Goal: Task Accomplishment & Management: Manage account settings

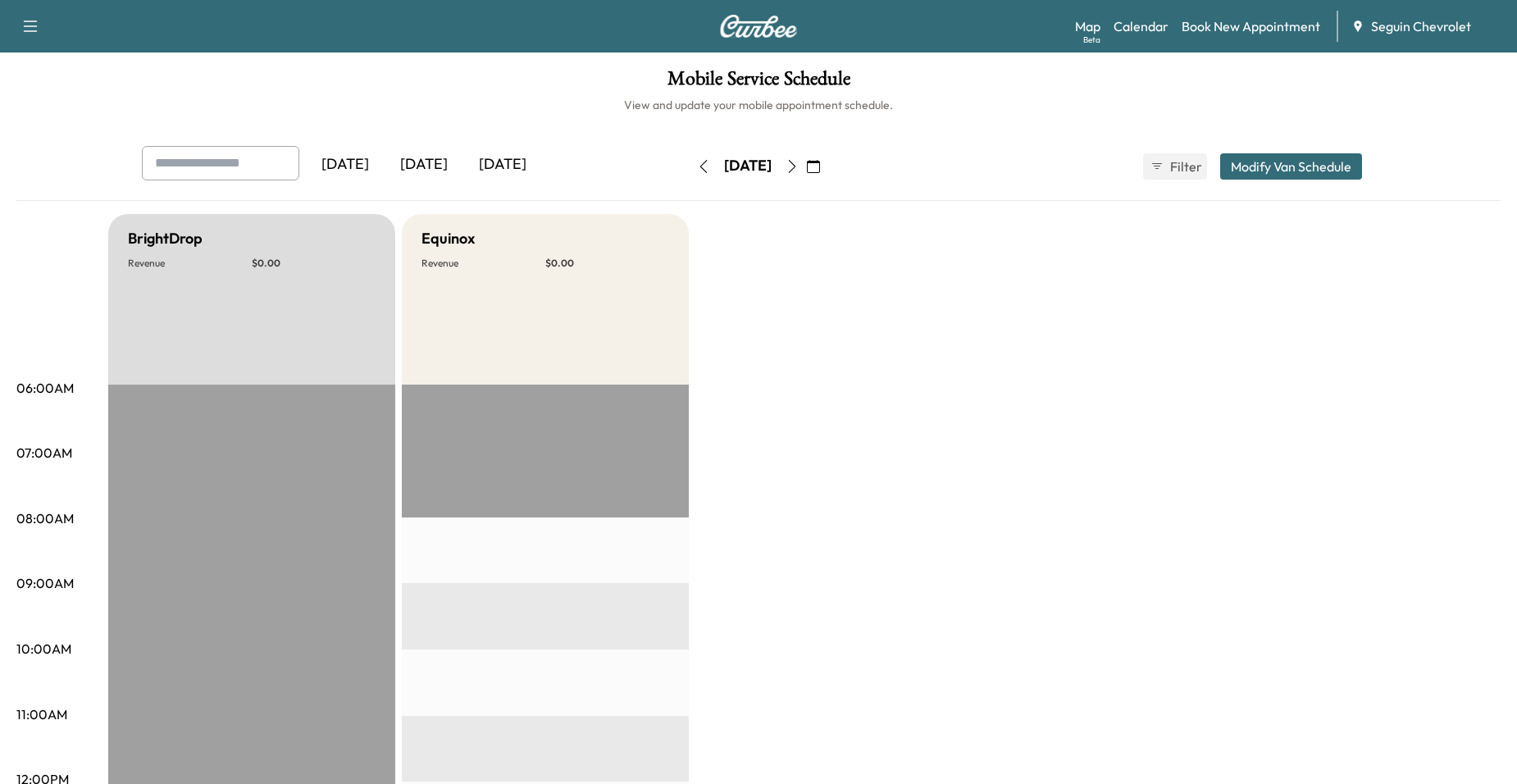
scroll to position [246, 0]
click at [827, 173] on button "button" at bounding box center [813, 166] width 28 height 26
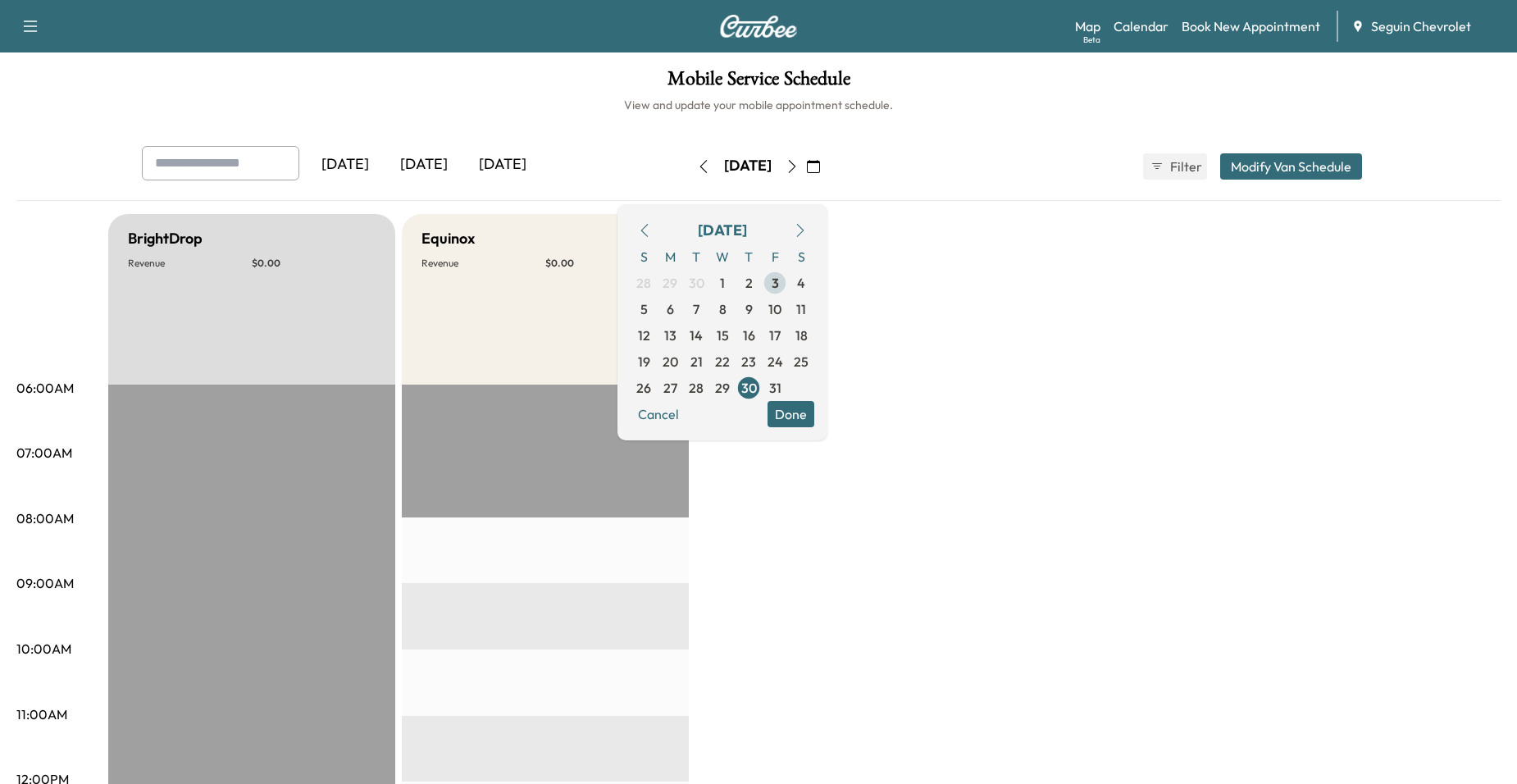
click at [779, 287] on span "3" at bounding box center [775, 283] width 7 height 20
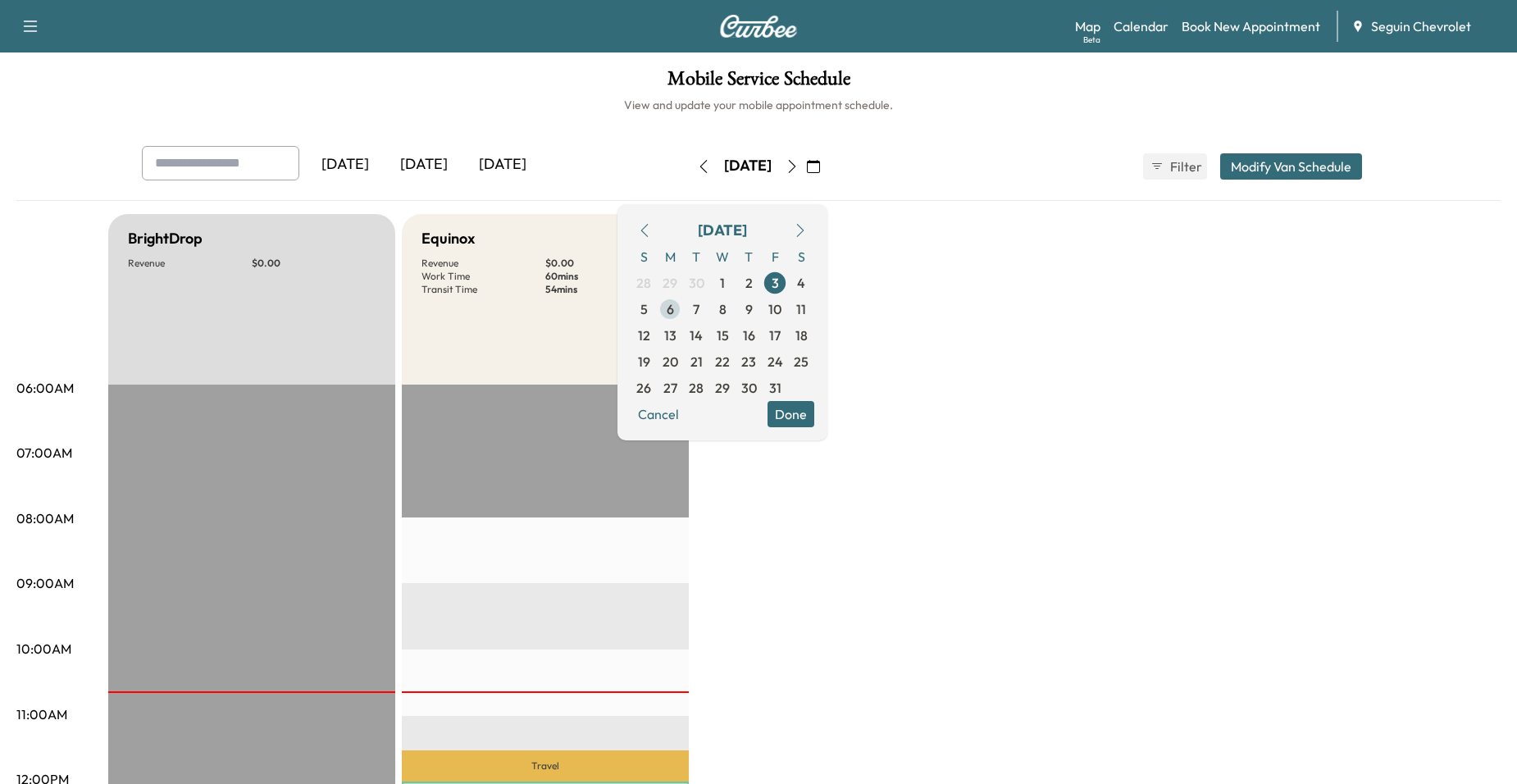
click at [674, 308] on span "6" at bounding box center [670, 309] width 7 height 20
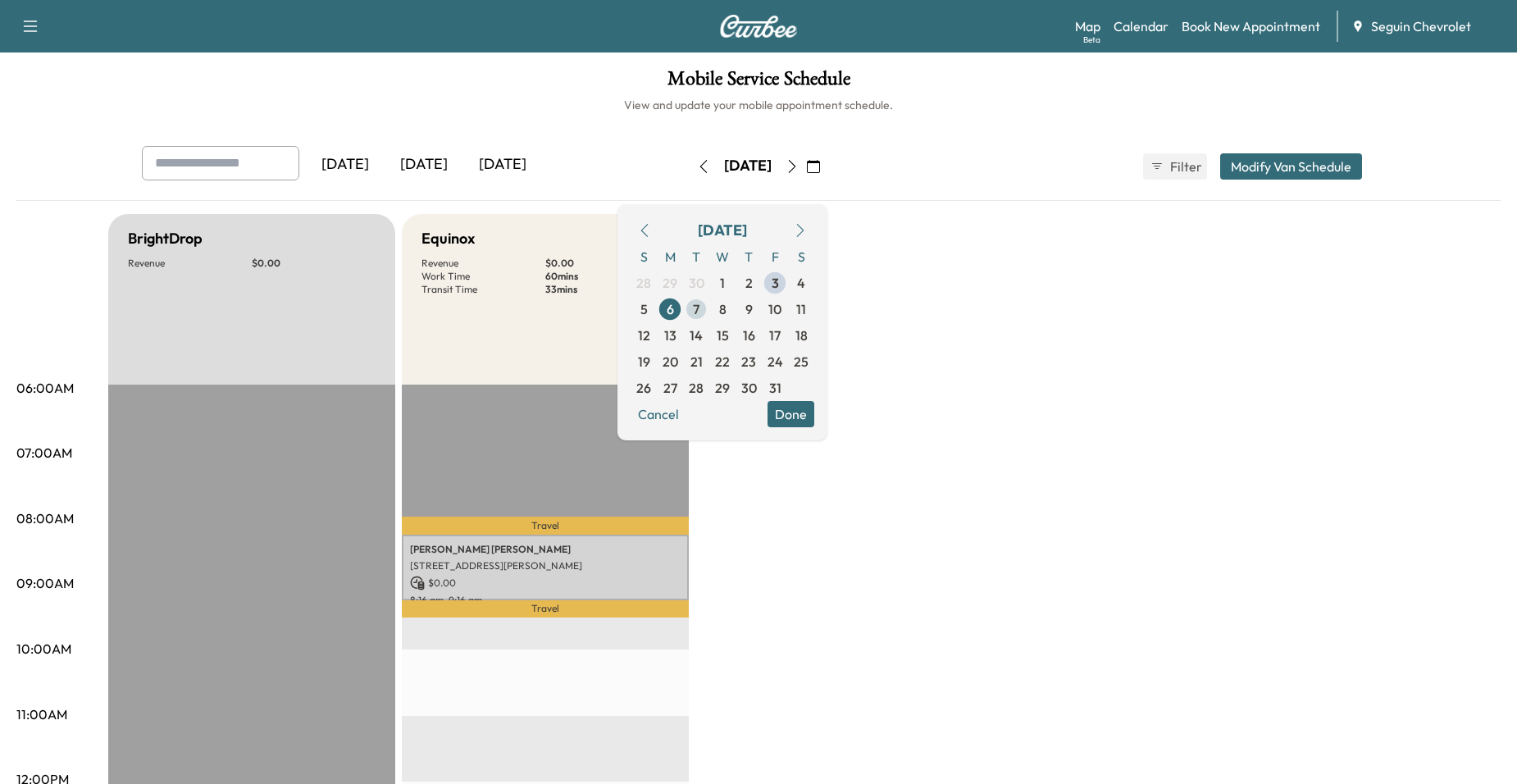
click at [710, 315] on span "7" at bounding box center [696, 309] width 26 height 26
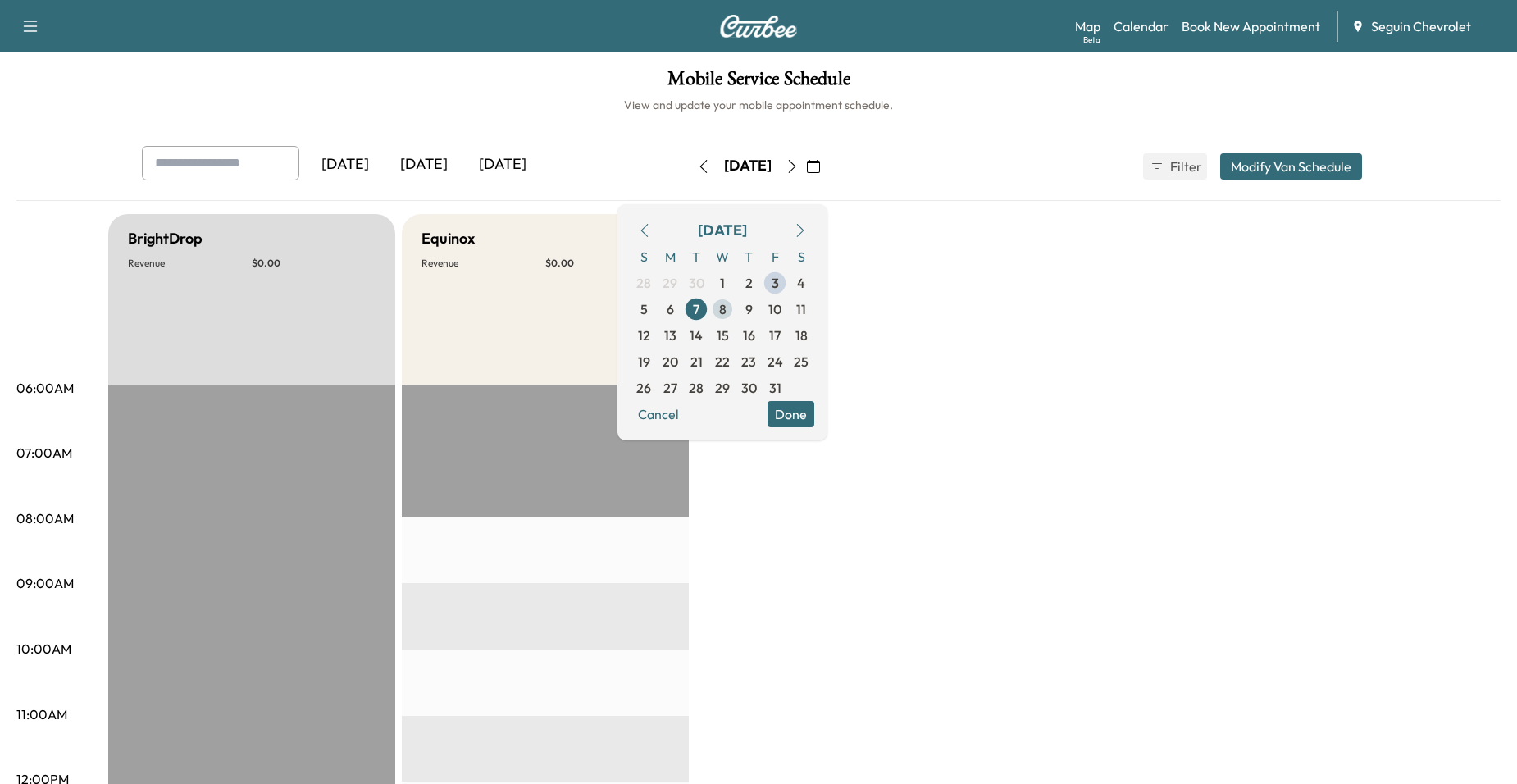
click at [727, 315] on span "8" at bounding box center [723, 309] width 7 height 20
click at [762, 313] on span "9" at bounding box center [748, 309] width 26 height 26
click at [788, 312] on span "10" at bounding box center [774, 309] width 26 height 26
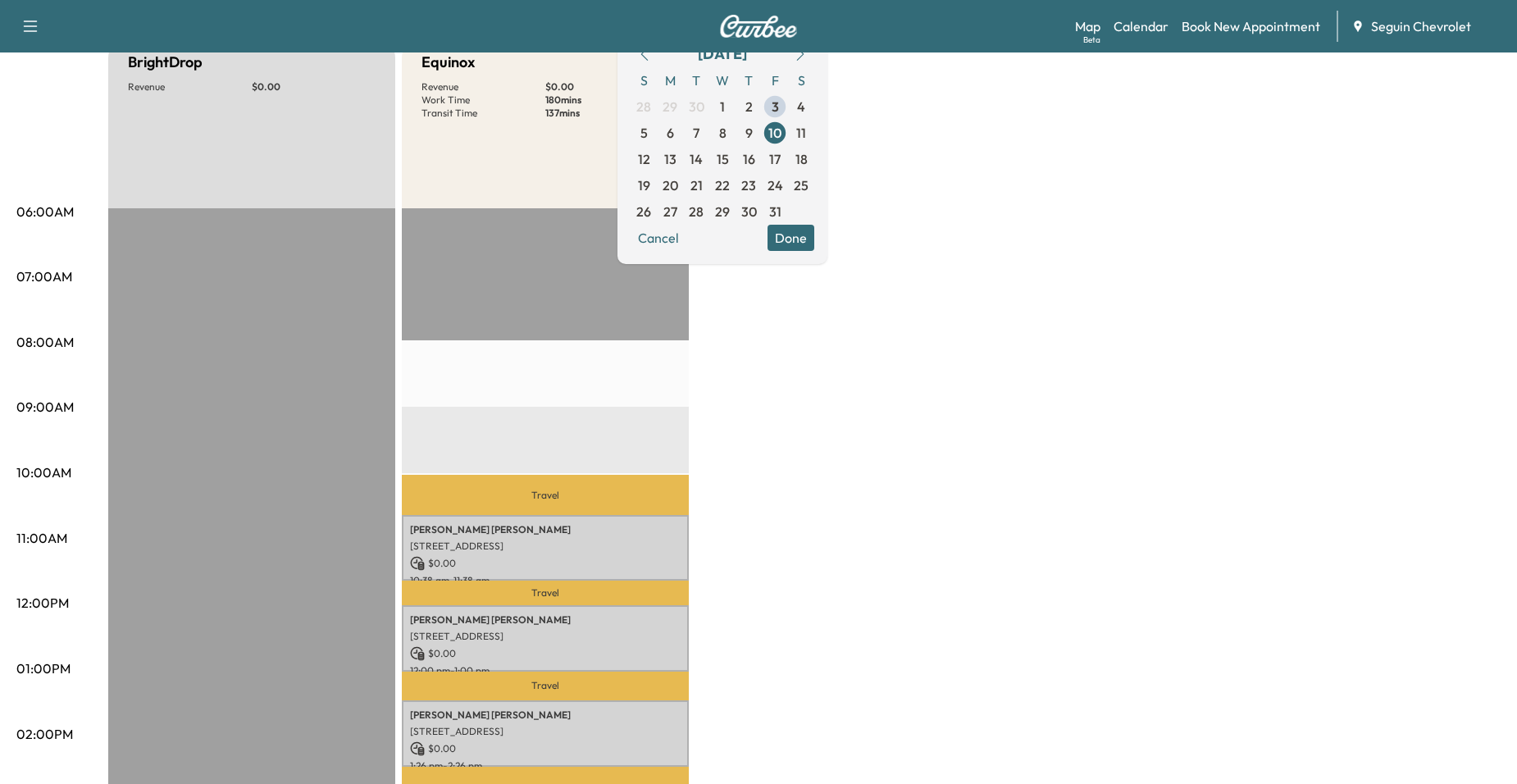
scroll to position [164, 0]
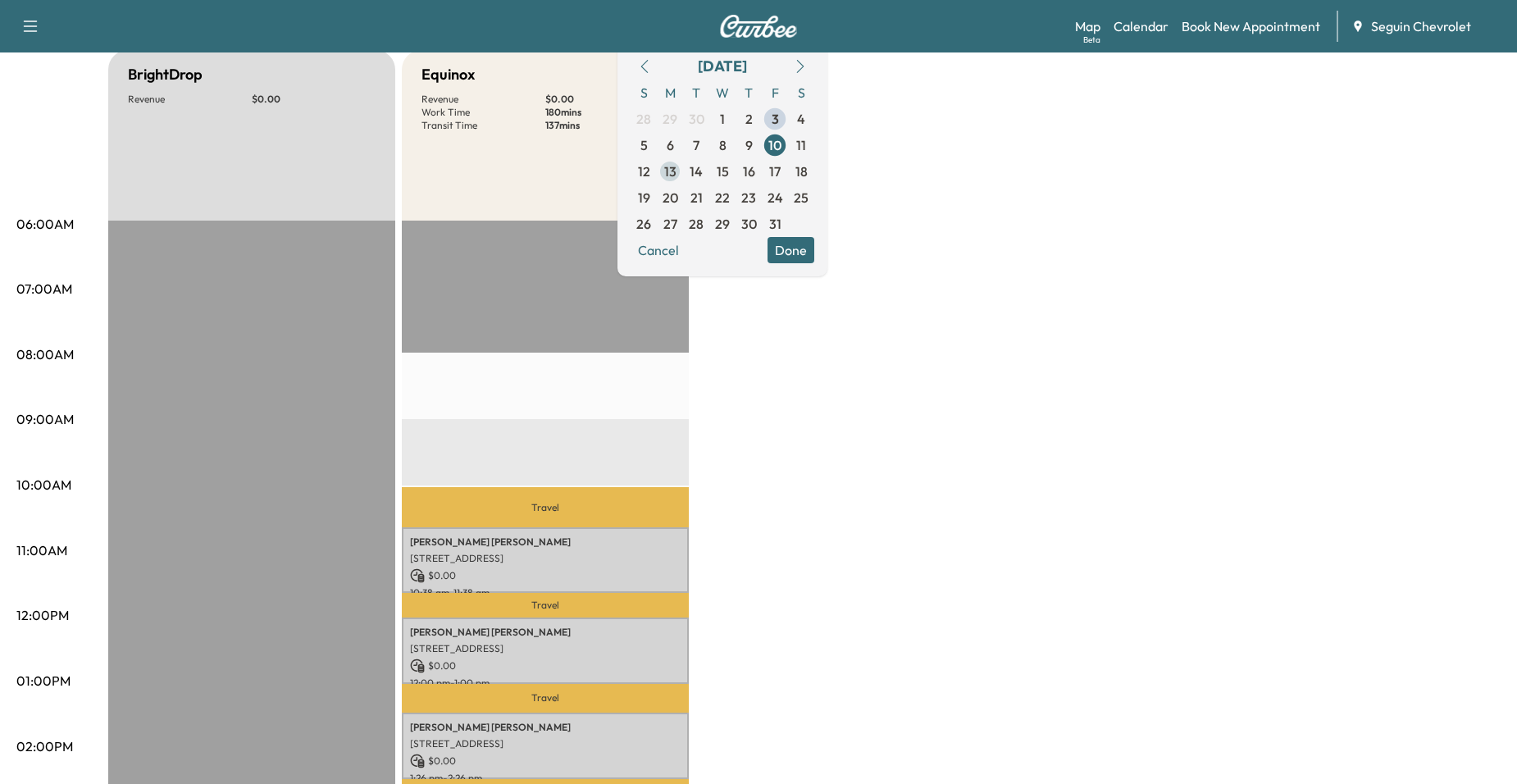
click at [676, 179] on span "13" at bounding box center [671, 172] width 13 height 20
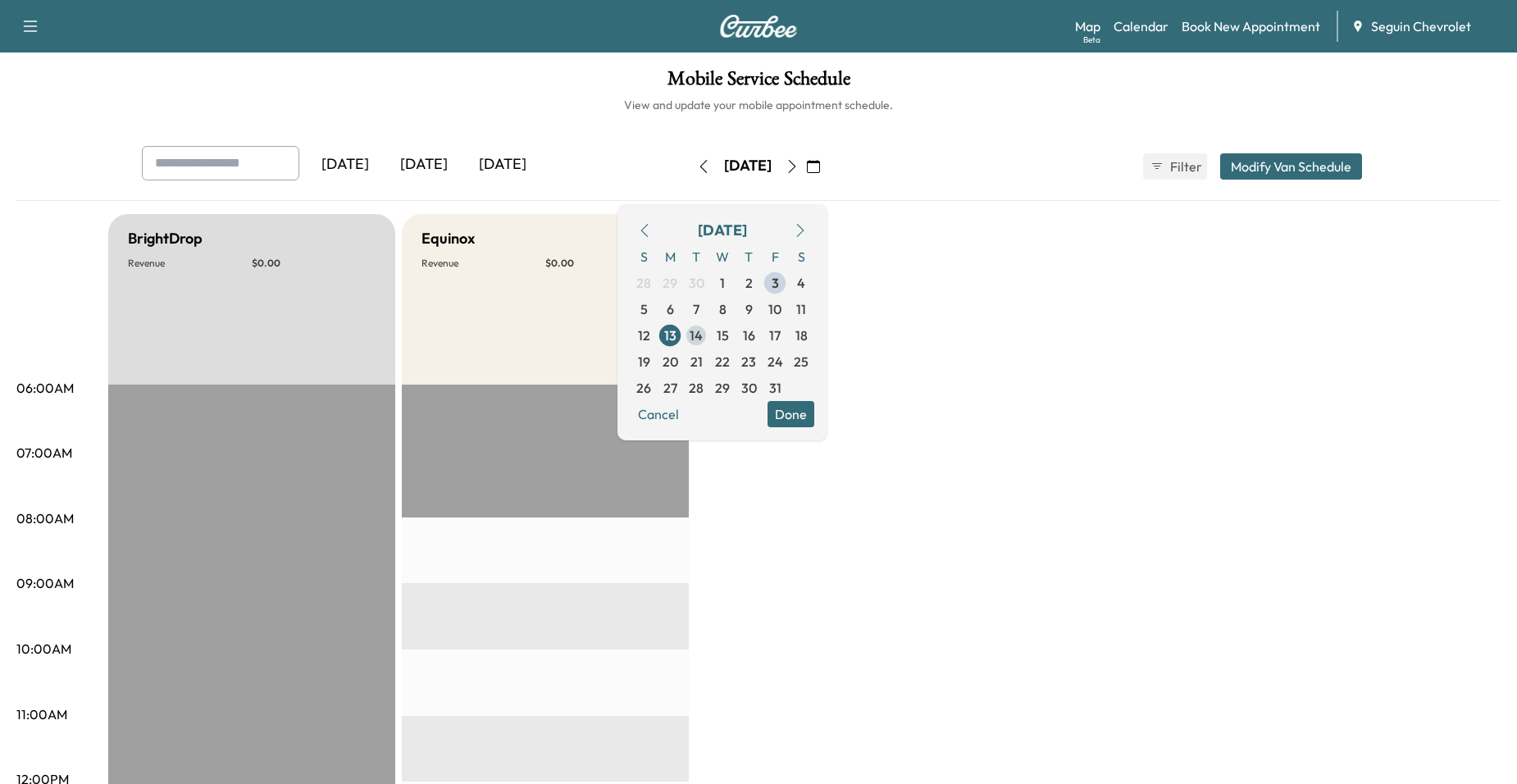
click at [710, 346] on span "14" at bounding box center [696, 335] width 26 height 26
click at [729, 335] on span "15" at bounding box center [723, 335] width 13 height 20
click at [755, 337] on span "16" at bounding box center [749, 335] width 13 height 20
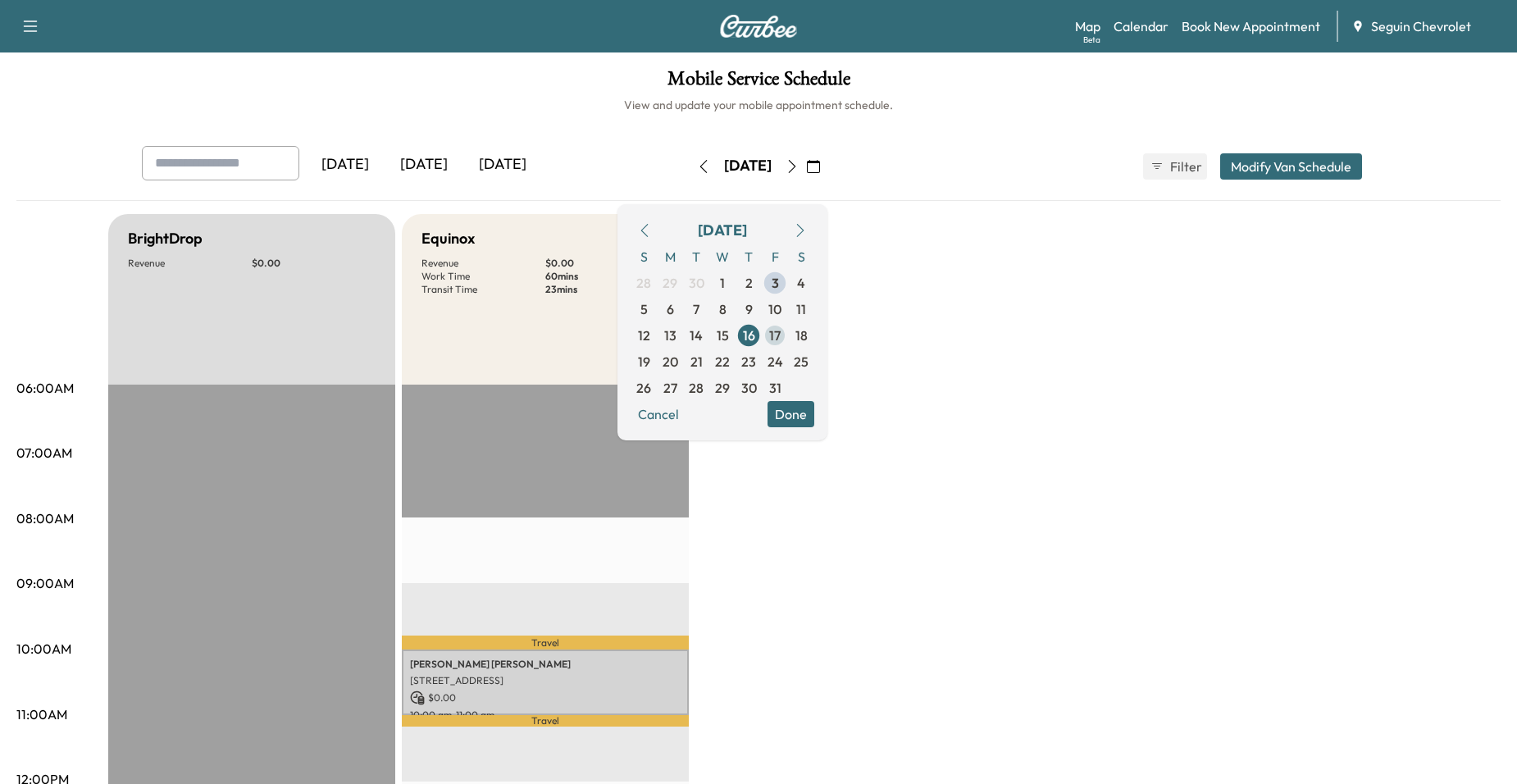
click at [781, 336] on span "17" at bounding box center [774, 335] width 12 height 20
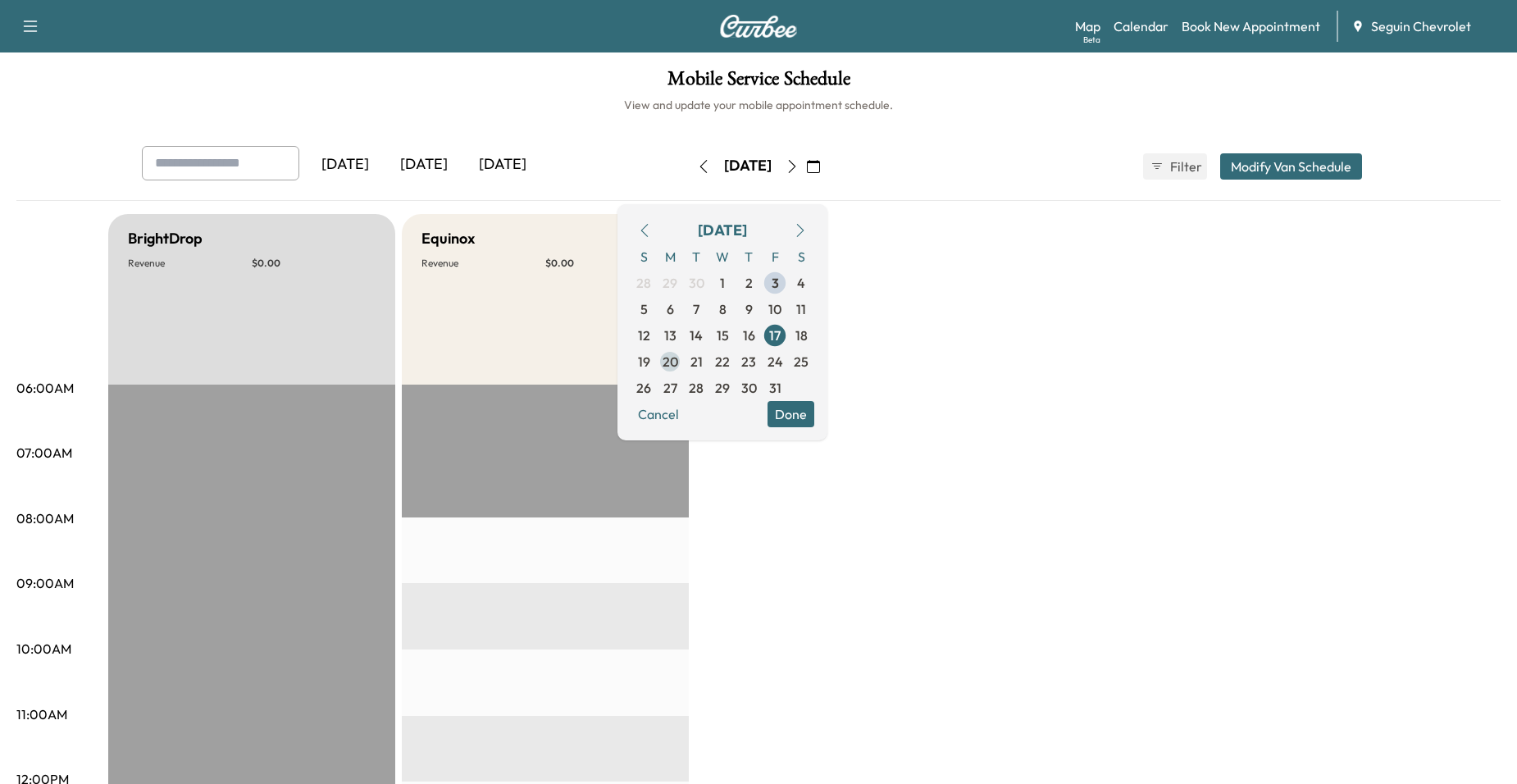
click at [684, 357] on span "20" at bounding box center [669, 361] width 26 height 26
click at [702, 360] on span "21" at bounding box center [697, 362] width 13 height 20
click at [730, 361] on span "22" at bounding box center [722, 362] width 14 height 20
click at [762, 359] on span "23" at bounding box center [748, 361] width 26 height 26
click at [783, 364] on span "24" at bounding box center [775, 362] width 15 height 20
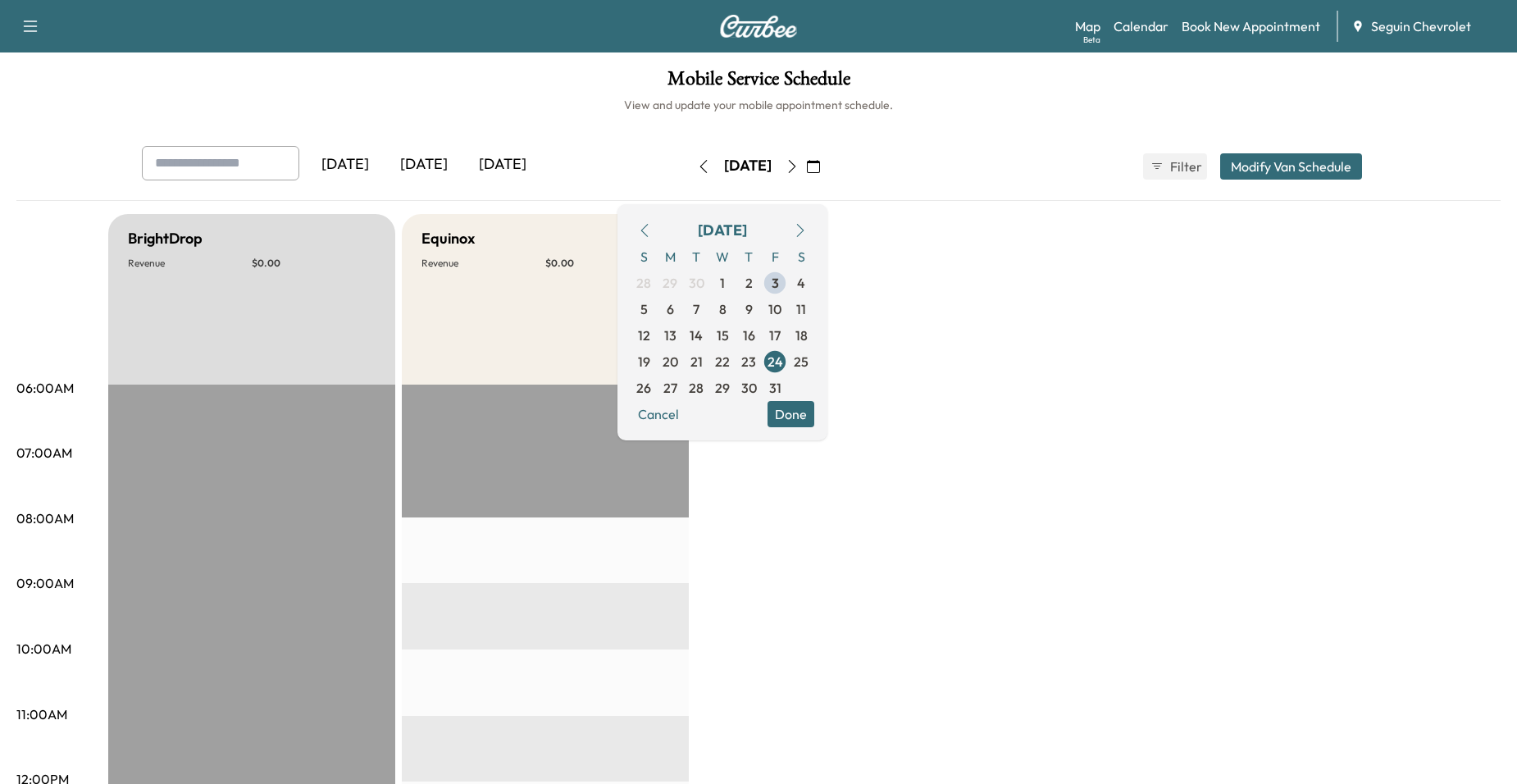
click at [402, 139] on div "Mobile Service Schedule View and update your mobile appointment schedule. Yeste…" at bounding box center [758, 756] width 1517 height 1408
click at [616, 322] on div "Equinox Revenue $ 0.00" at bounding box center [545, 299] width 287 height 171
click at [816, 437] on div "October 2025 S M T W T F S 28 29 30 1 2 3 4 5 6 7 8 9 10 11 12 13 14 15 16 17 1…" at bounding box center [722, 322] width 210 height 236
click at [815, 418] on button "Done" at bounding box center [791, 413] width 47 height 26
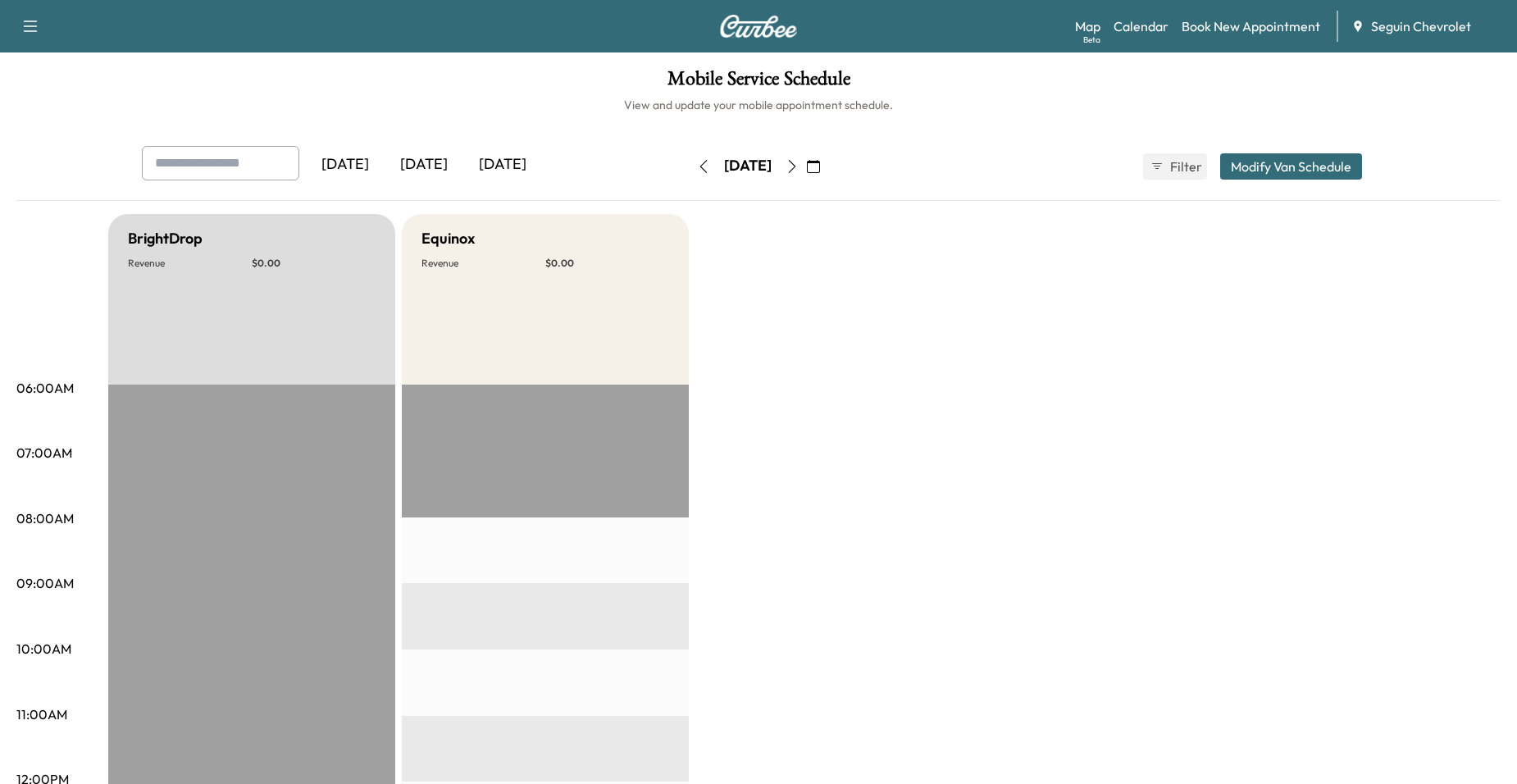
click at [697, 166] on icon "button" at bounding box center [703, 166] width 13 height 13
click at [820, 163] on icon "button" at bounding box center [813, 166] width 13 height 13
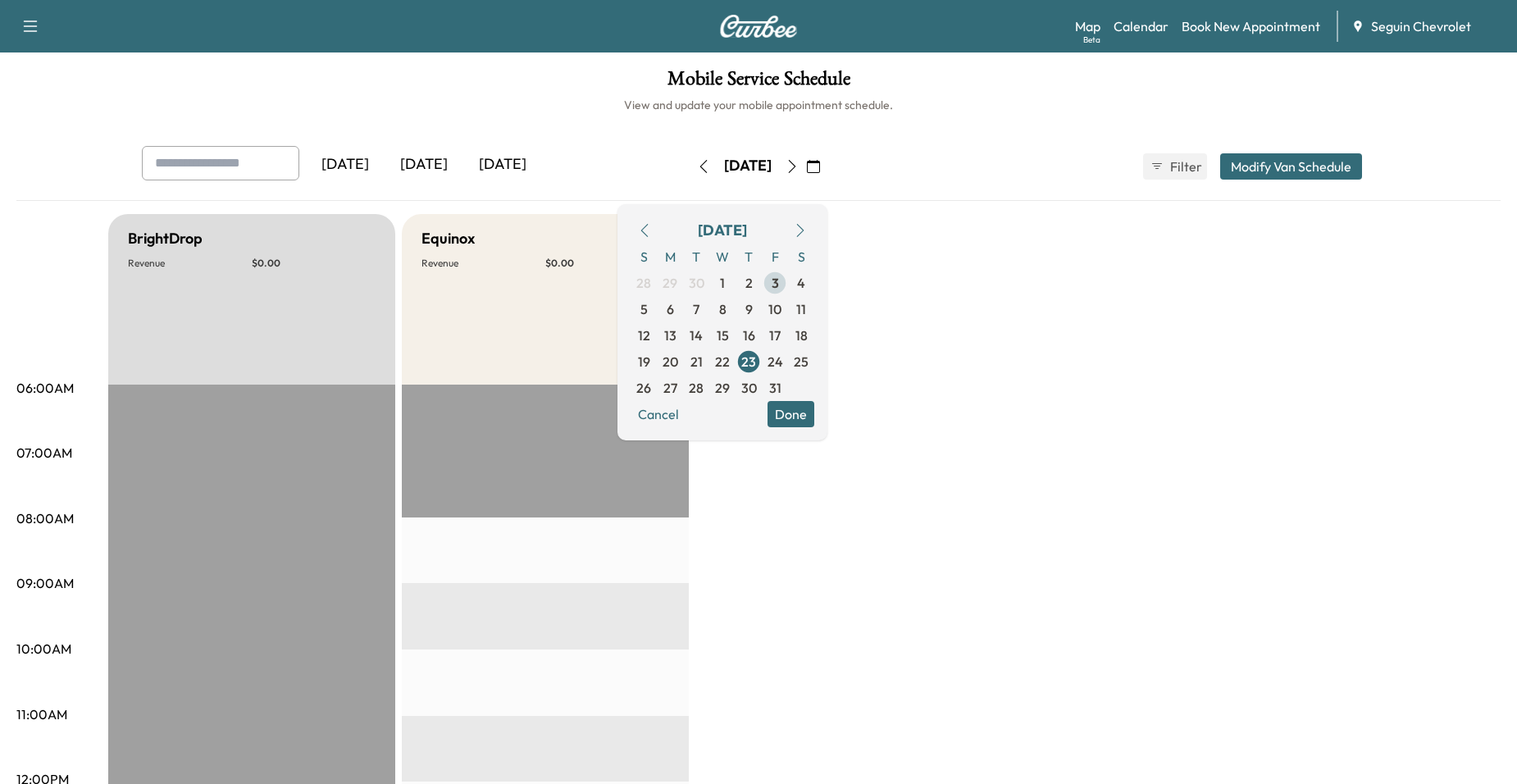
click at [815, 273] on div "S M T W T F S 28 29 30 1 2 3 4 5 6 7 8 9 10 11 12 13 14 15 16 17 18 19 20 21 22…" at bounding box center [722, 322] width 184 height 157
click at [779, 279] on span "3" at bounding box center [775, 283] width 7 height 20
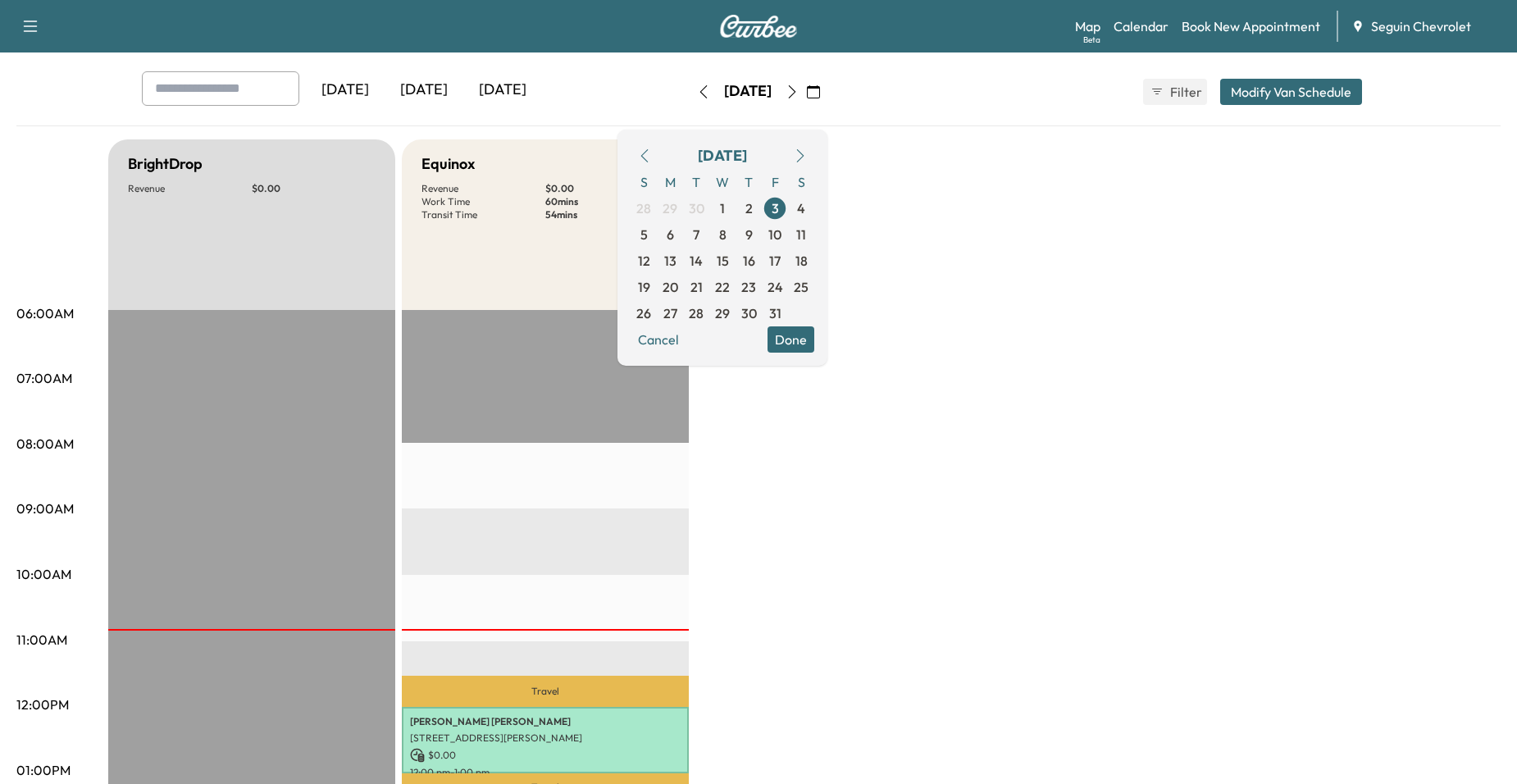
scroll to position [164, 0]
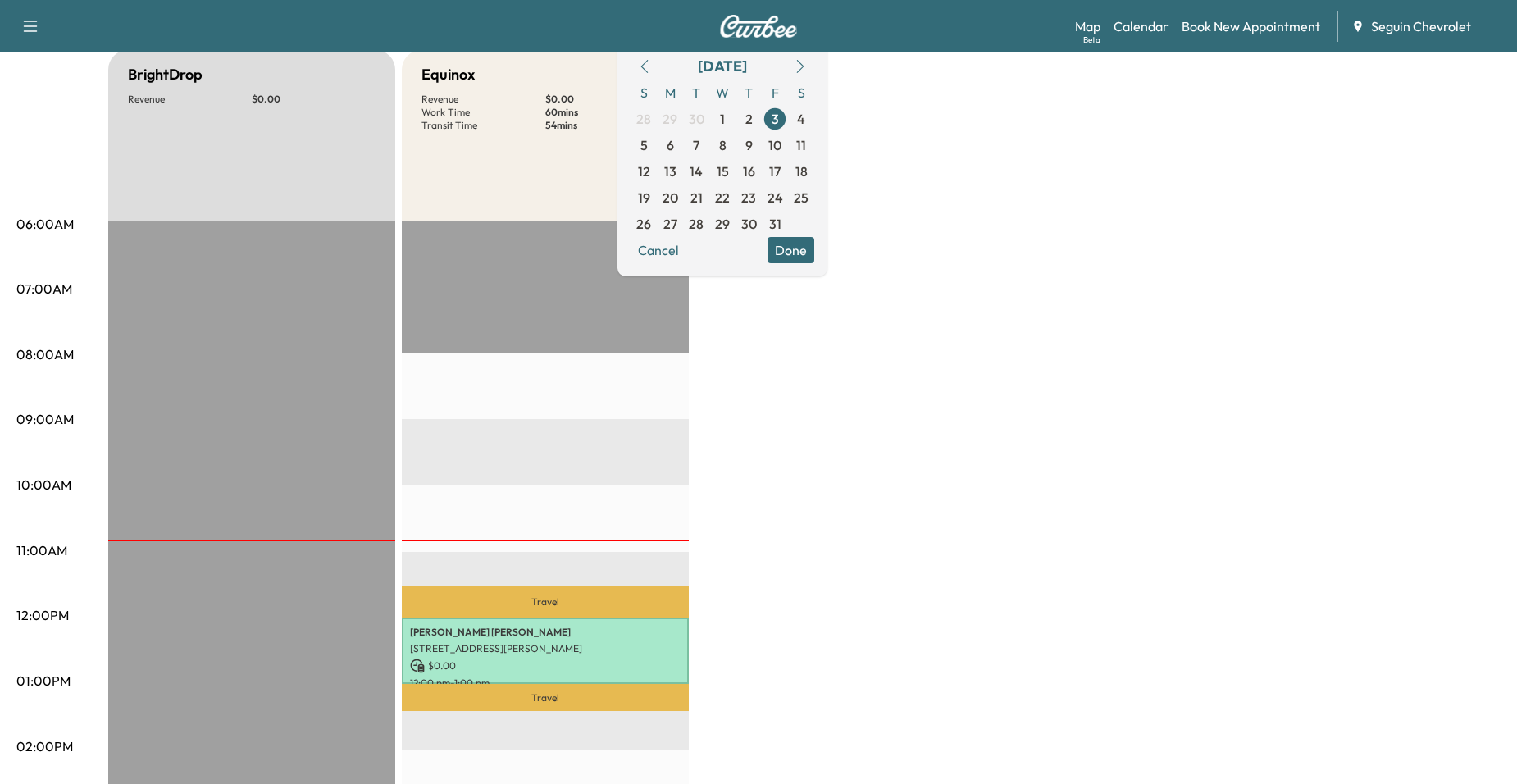
click at [511, 260] on div "Travel Jody Stanley 3359 Pintail Pond, Santa Clara, TX 78124, USA $ 0.00 12:00 …" at bounding box center [545, 751] width 287 height 1060
click at [815, 250] on button "Done" at bounding box center [791, 250] width 47 height 26
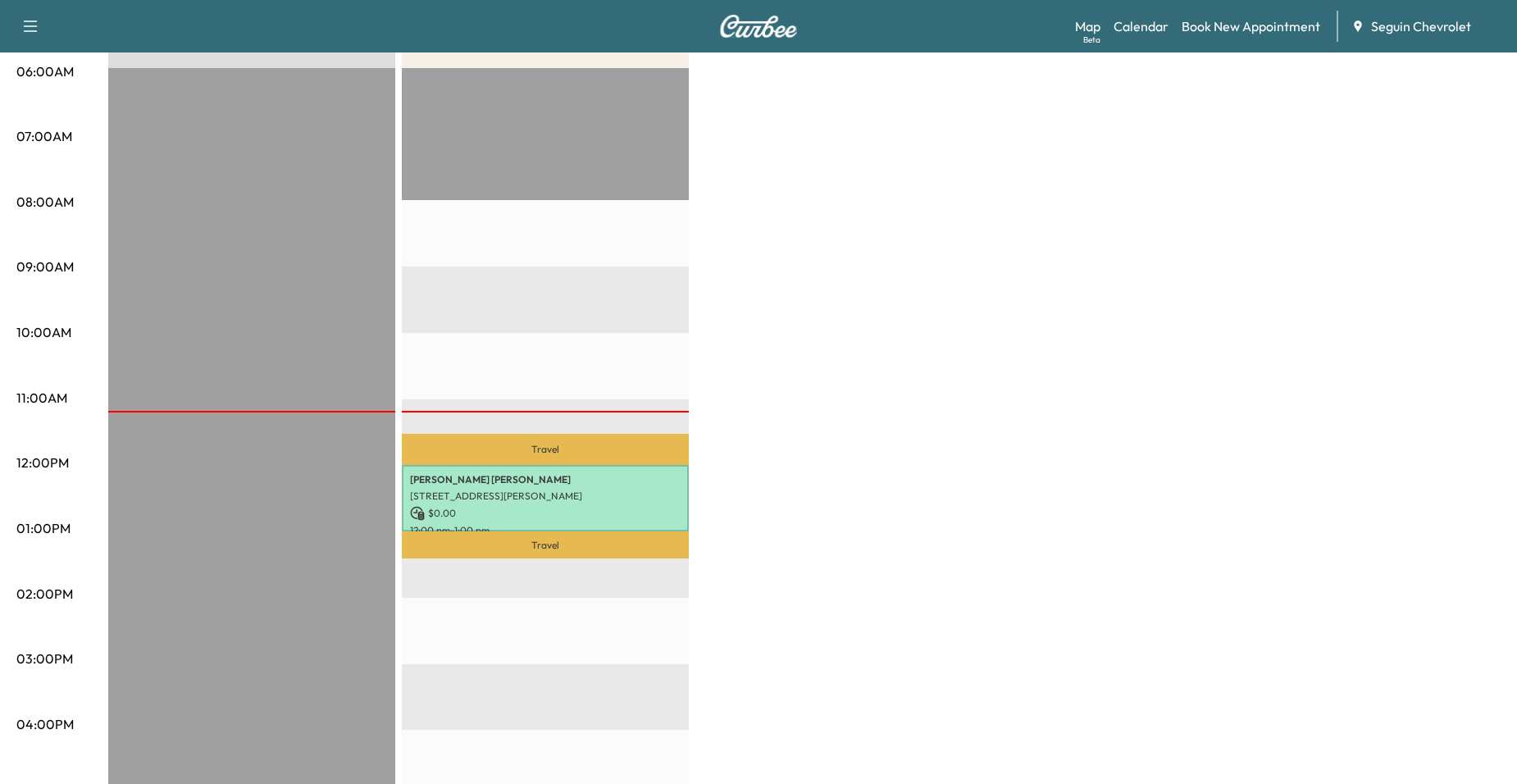
scroll to position [328, 0]
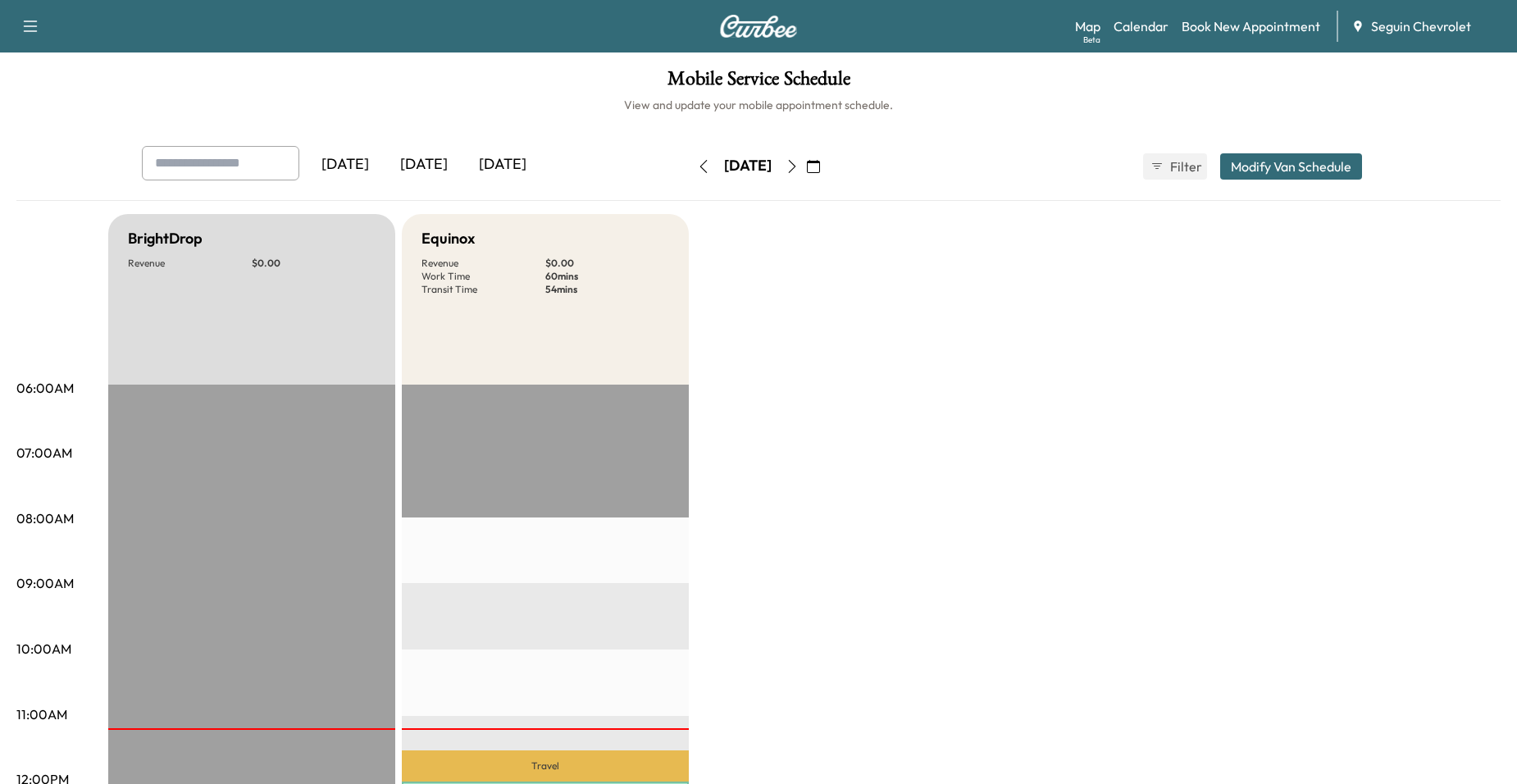
click at [806, 174] on button "button" at bounding box center [791, 166] width 28 height 26
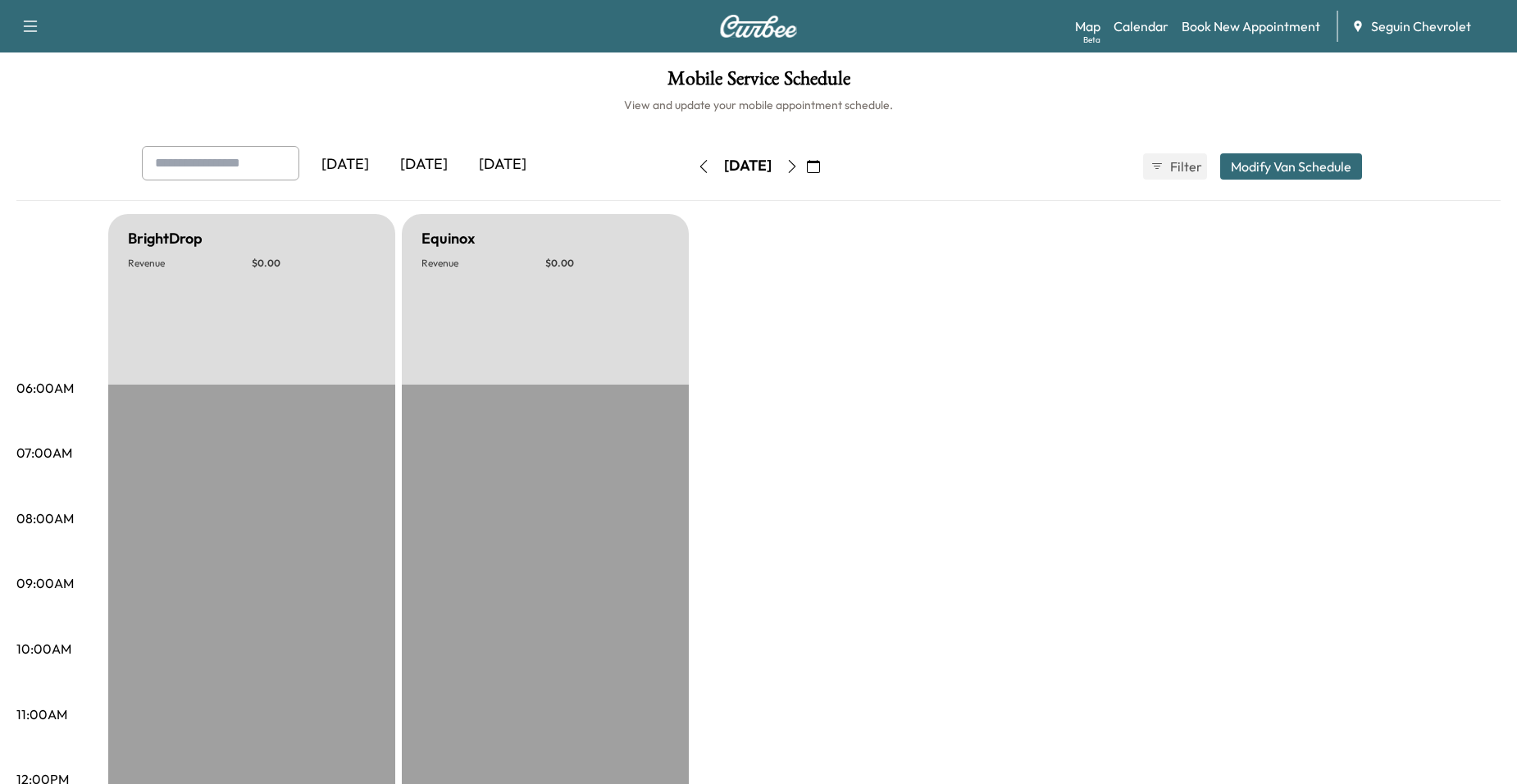
click at [806, 174] on button "button" at bounding box center [791, 166] width 28 height 26
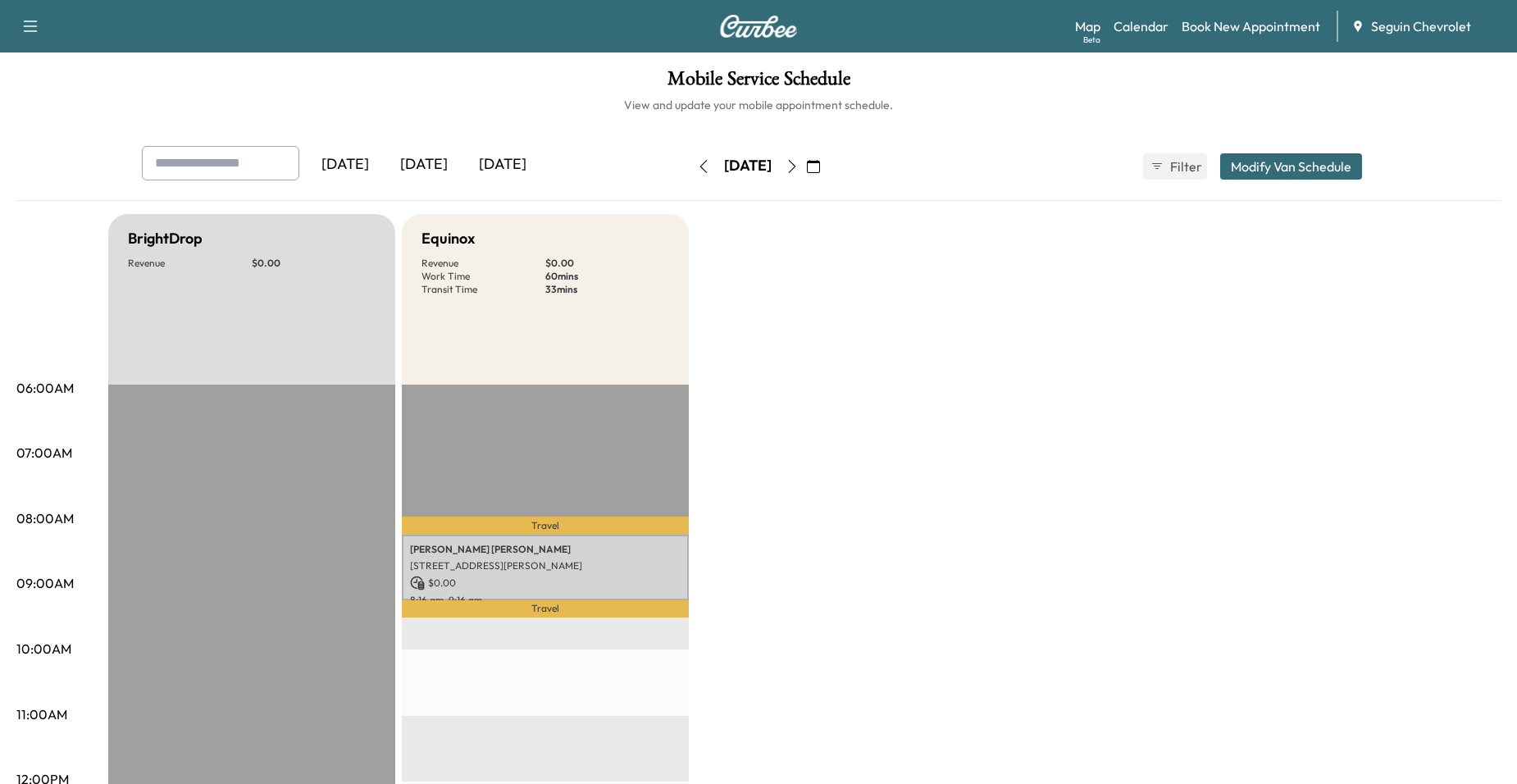
click at [806, 171] on button "button" at bounding box center [791, 166] width 28 height 26
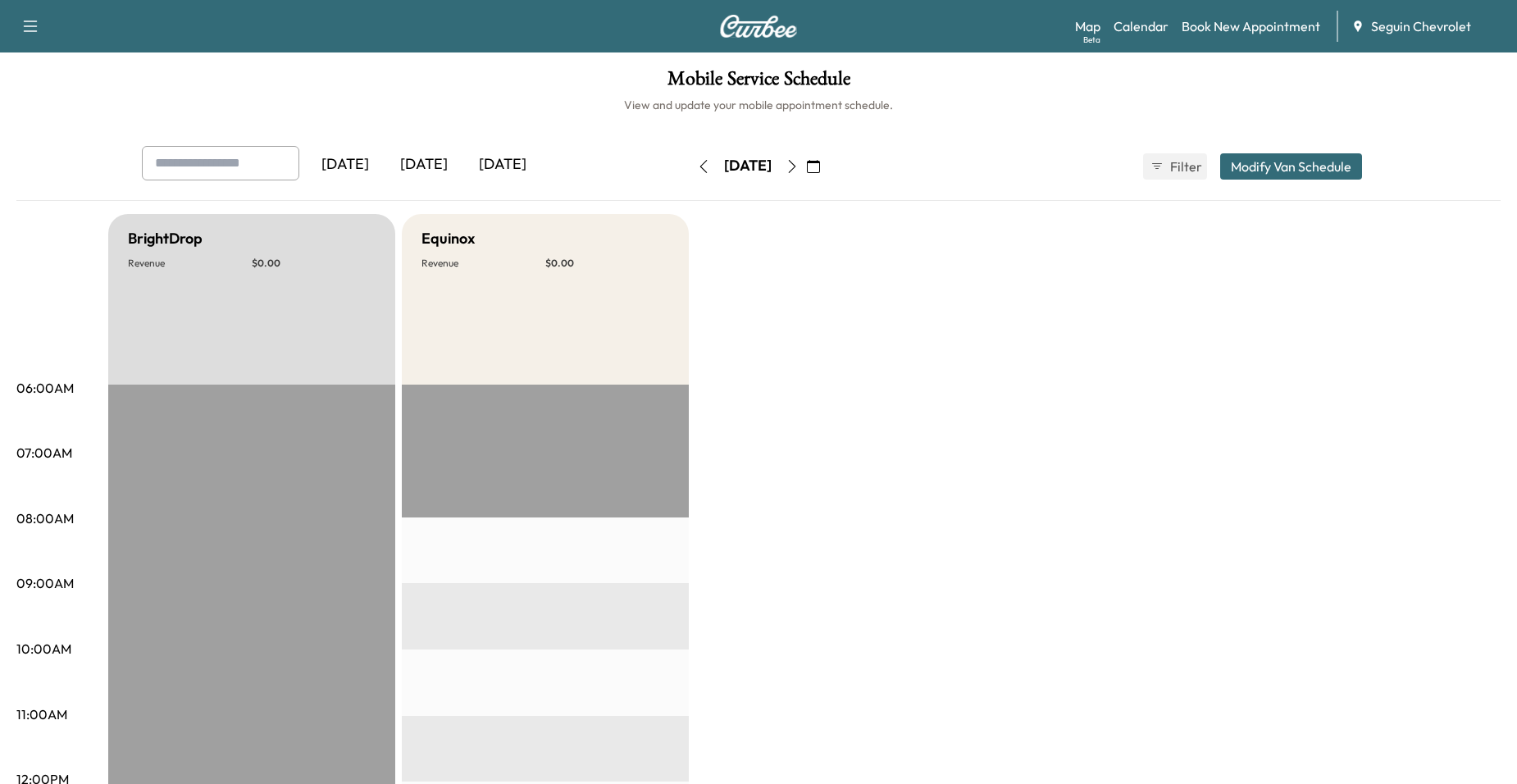
click at [806, 171] on button "button" at bounding box center [791, 166] width 28 height 26
click at [798, 171] on icon "button" at bounding box center [792, 166] width 13 height 13
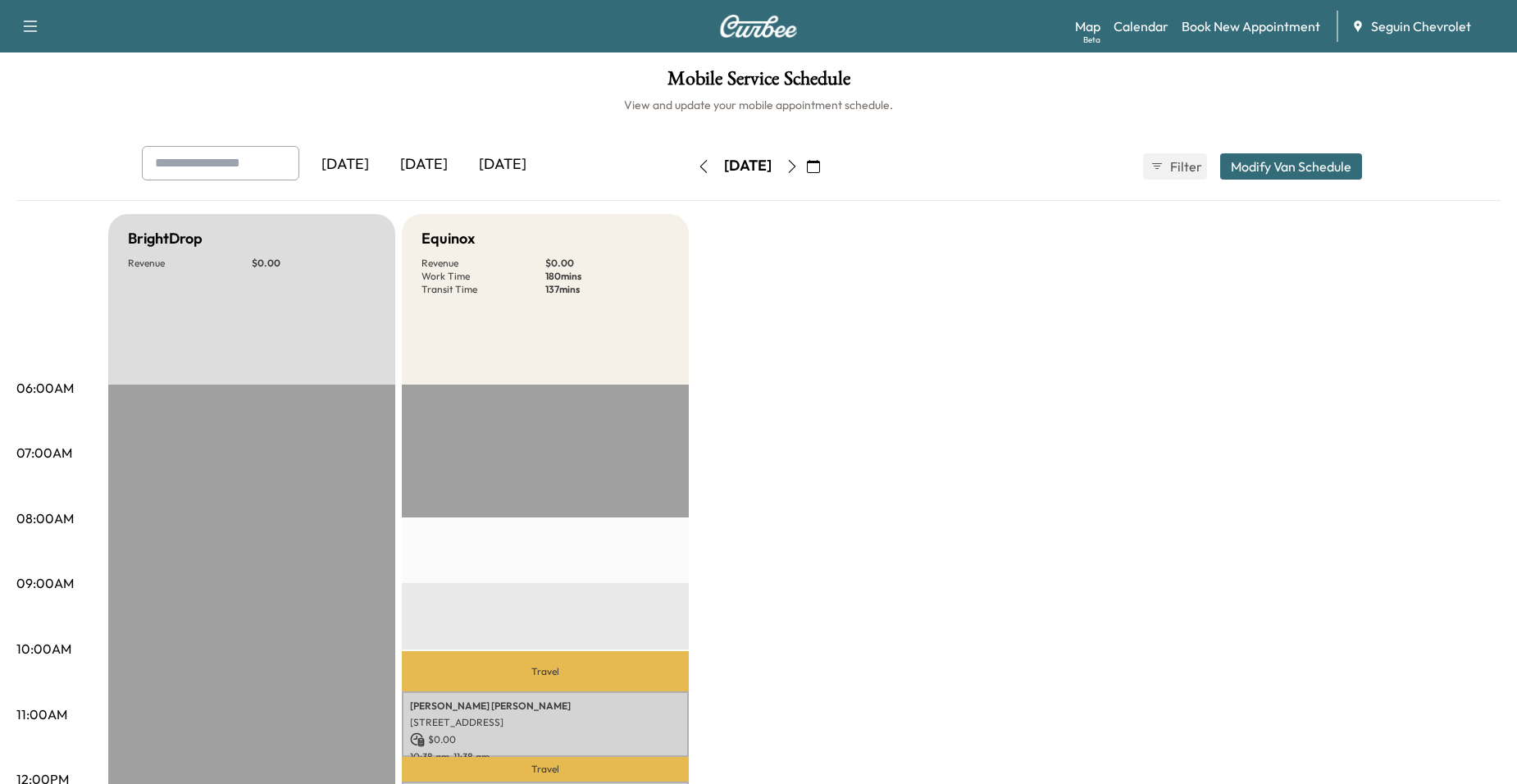
click at [825, 183] on div "Friday, October 10 October 2025 S M T W T F S 28 29 30 1 2 3 4 5 6 7 8 9 10 11 …" at bounding box center [758, 166] width 137 height 52
click at [798, 172] on icon "button" at bounding box center [792, 166] width 13 height 13
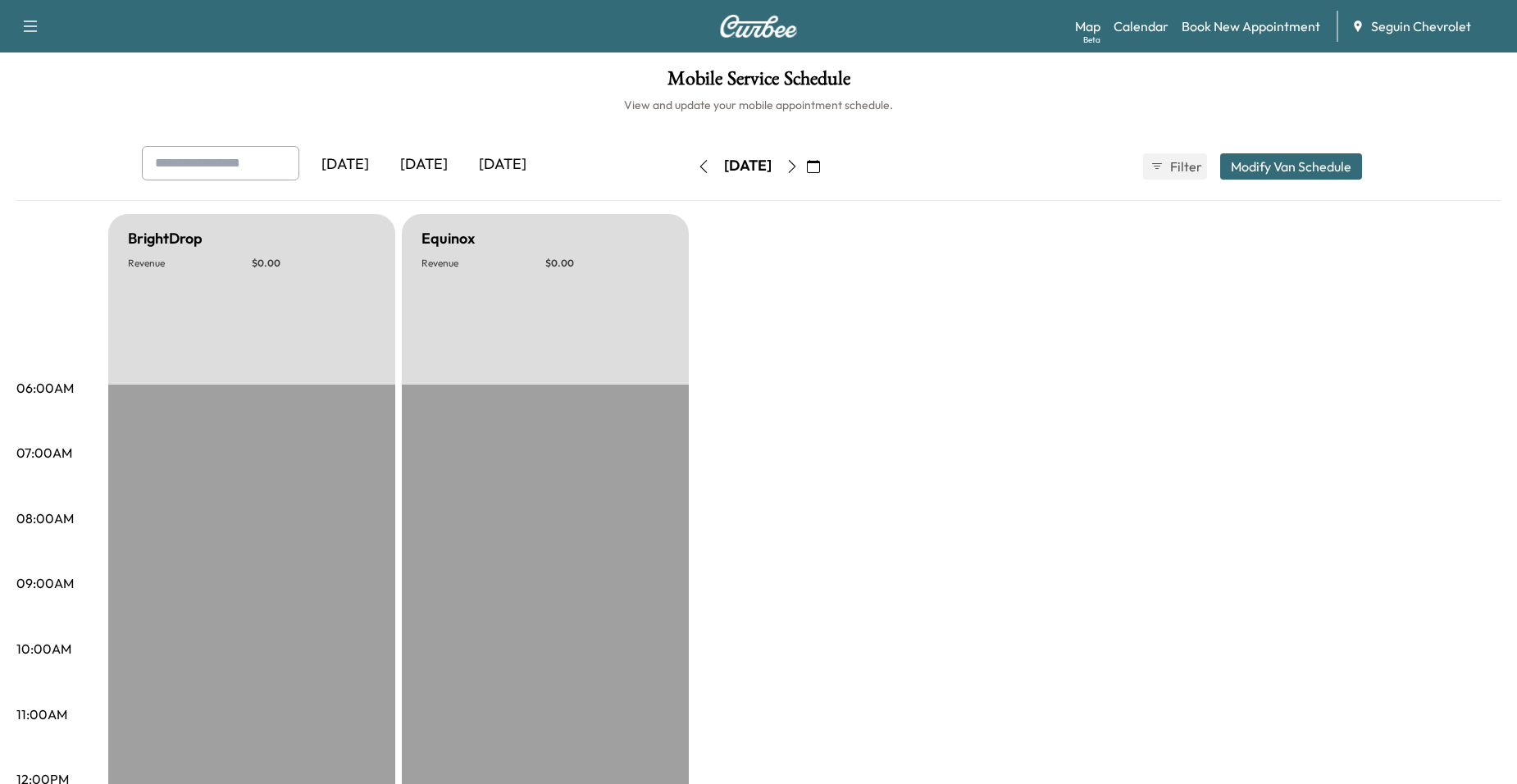
click at [806, 171] on button "button" at bounding box center [791, 166] width 28 height 26
click at [798, 171] on icon "button" at bounding box center [792, 166] width 13 height 13
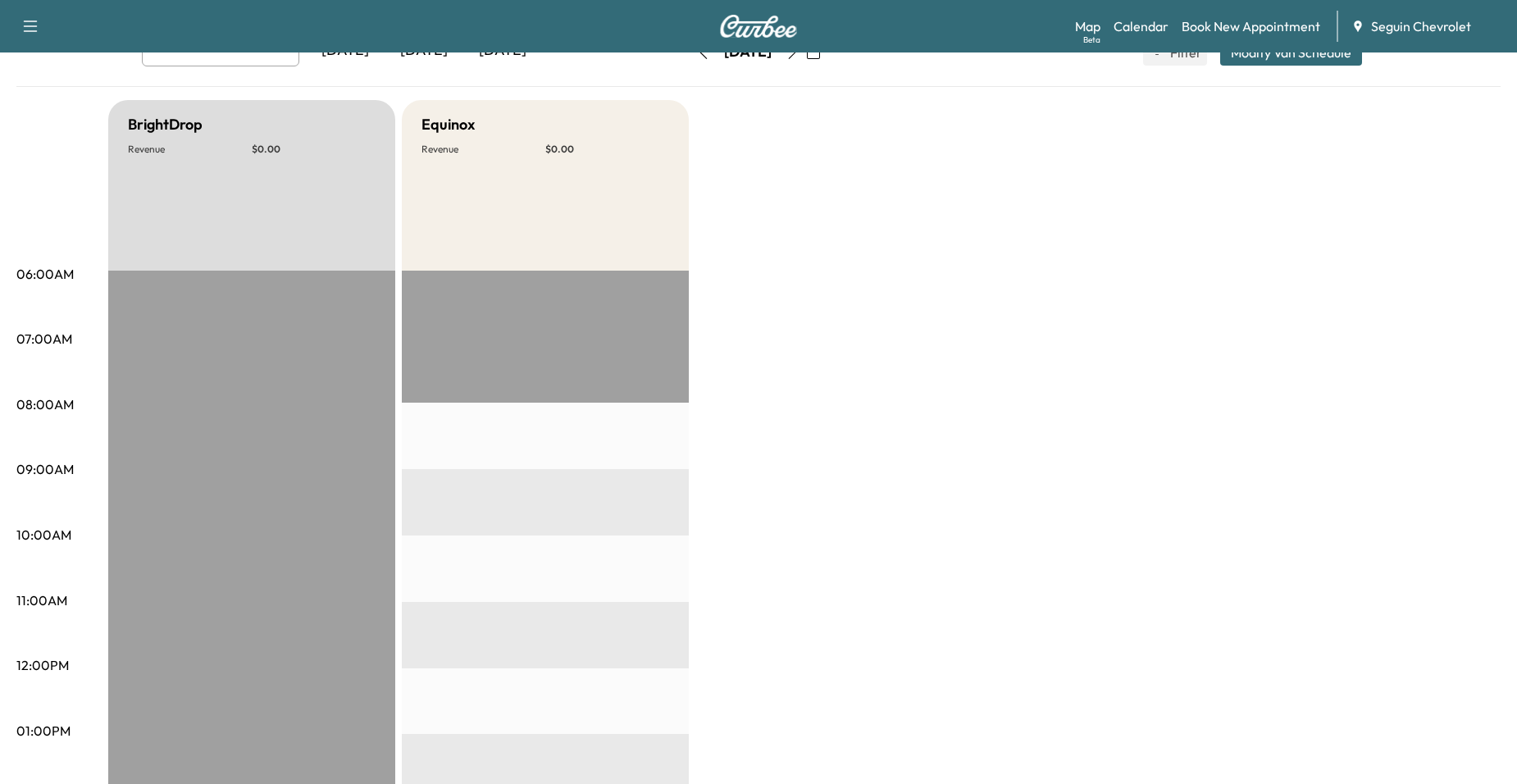
scroll to position [82, 0]
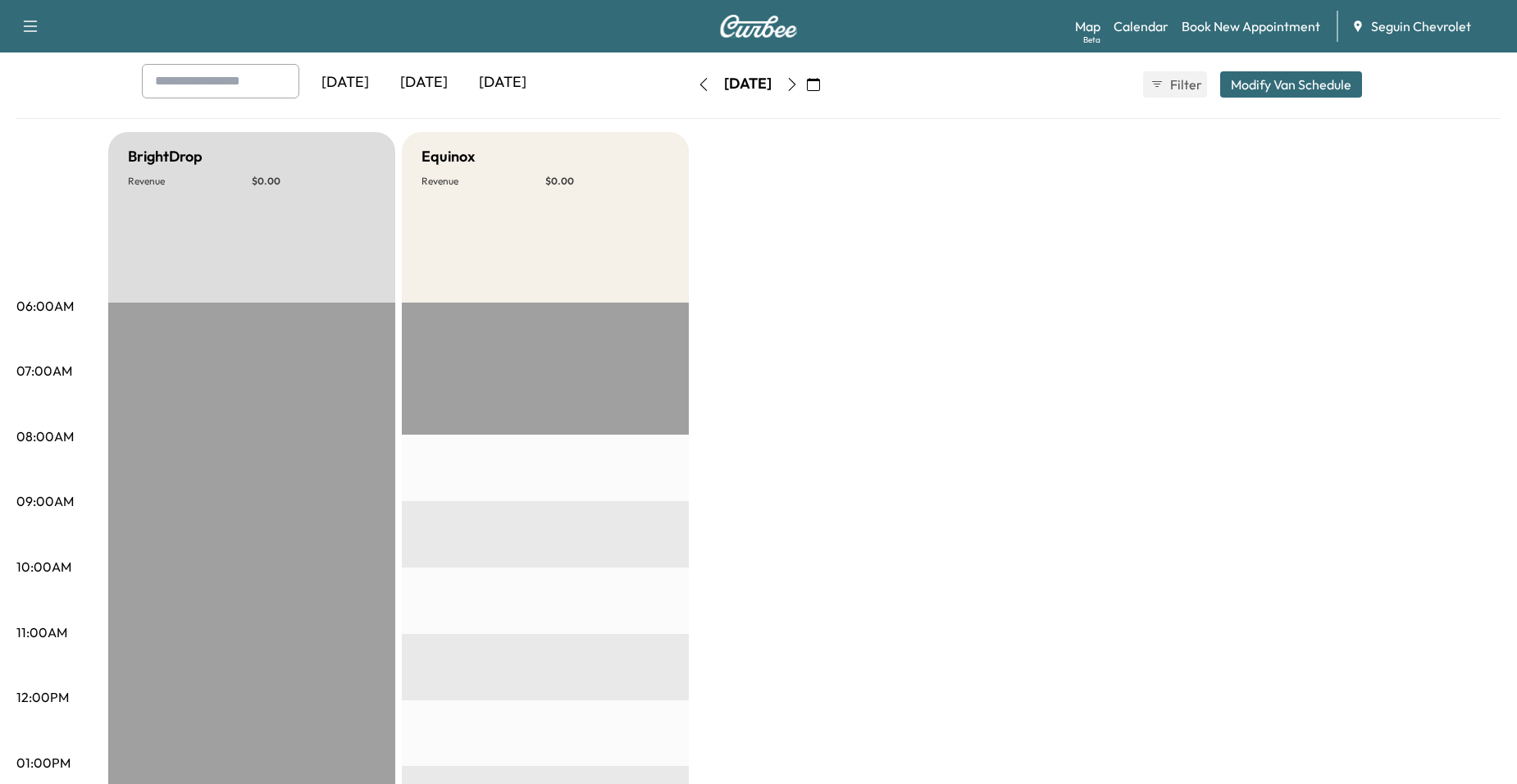
click at [690, 82] on button "button" at bounding box center [703, 84] width 28 height 26
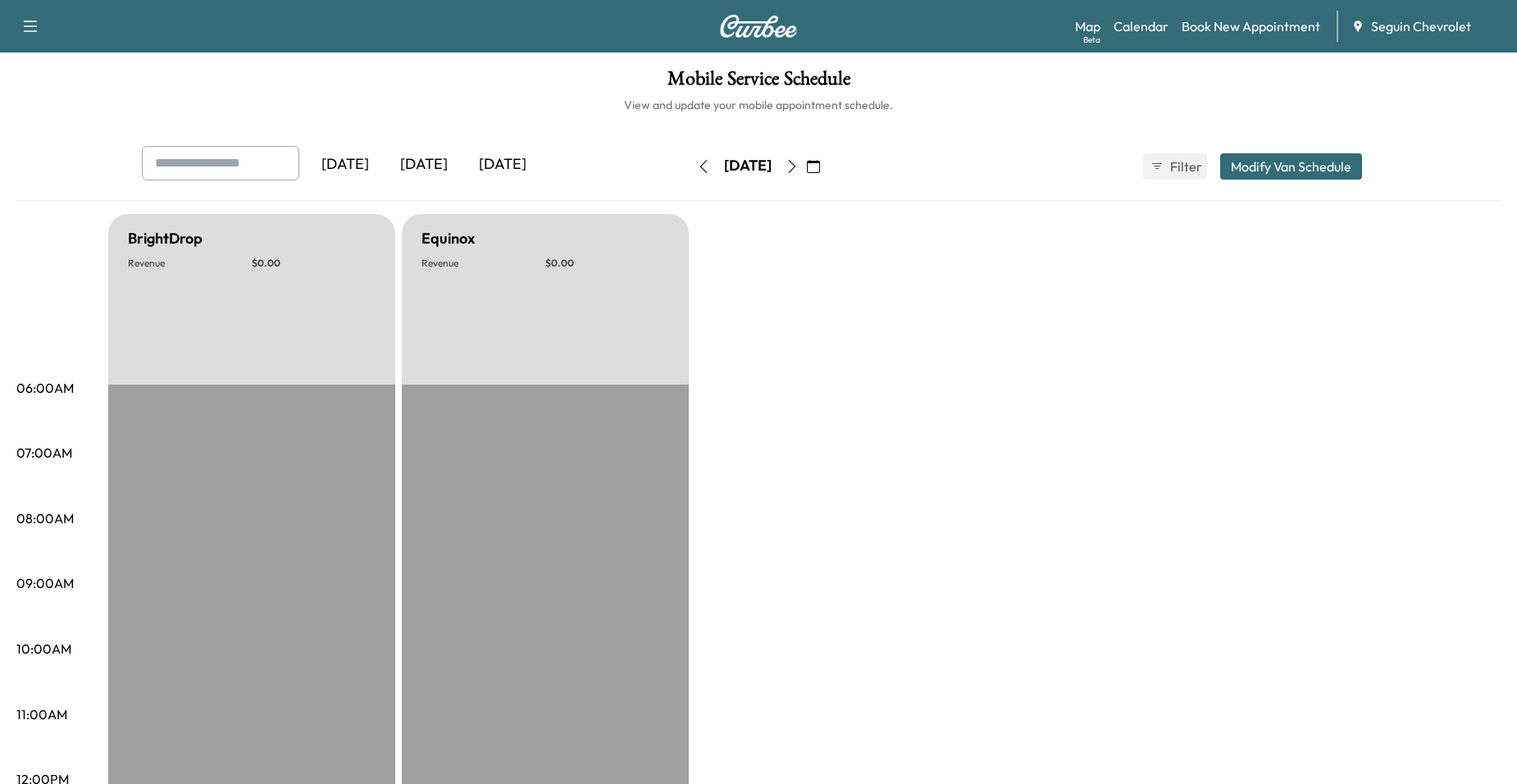
click at [690, 172] on button "button" at bounding box center [703, 166] width 28 height 26
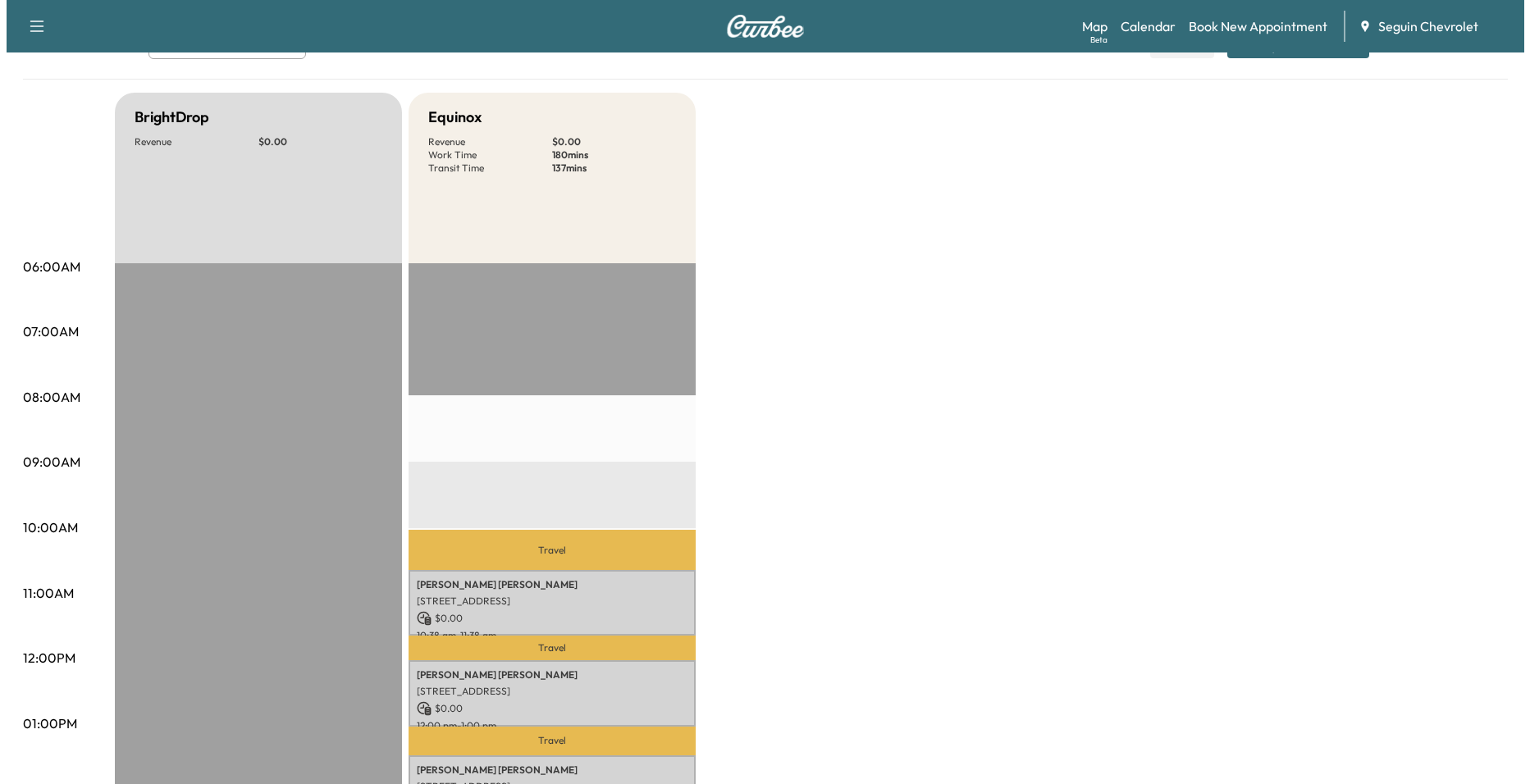
scroll to position [328, 0]
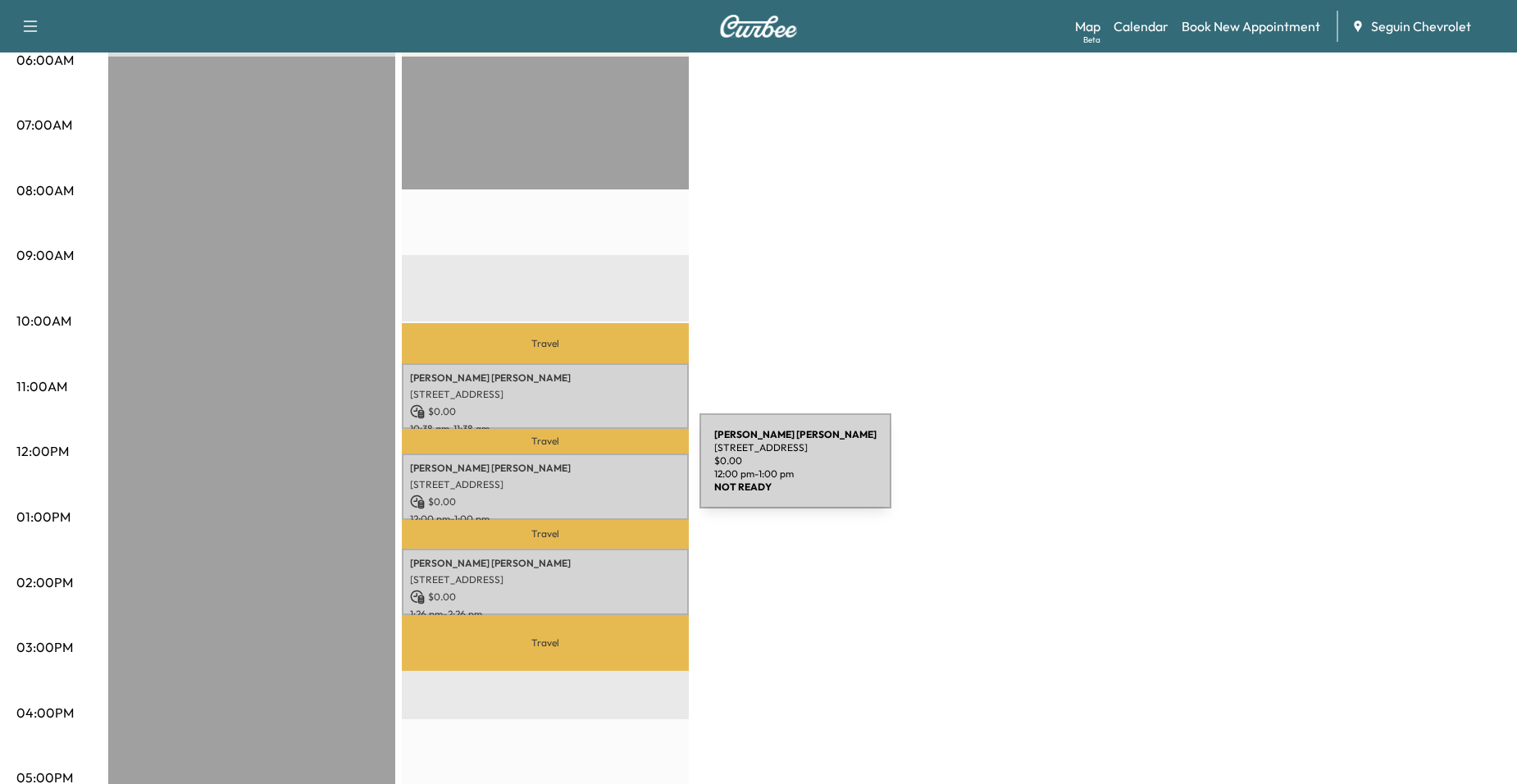
click at [577, 471] on div "Jonathan Palacios Delgado 14301 PEMBRIDGE DR, SAN ANTONIO, TX 78247, US $ 0.00 …" at bounding box center [545, 487] width 287 height 66
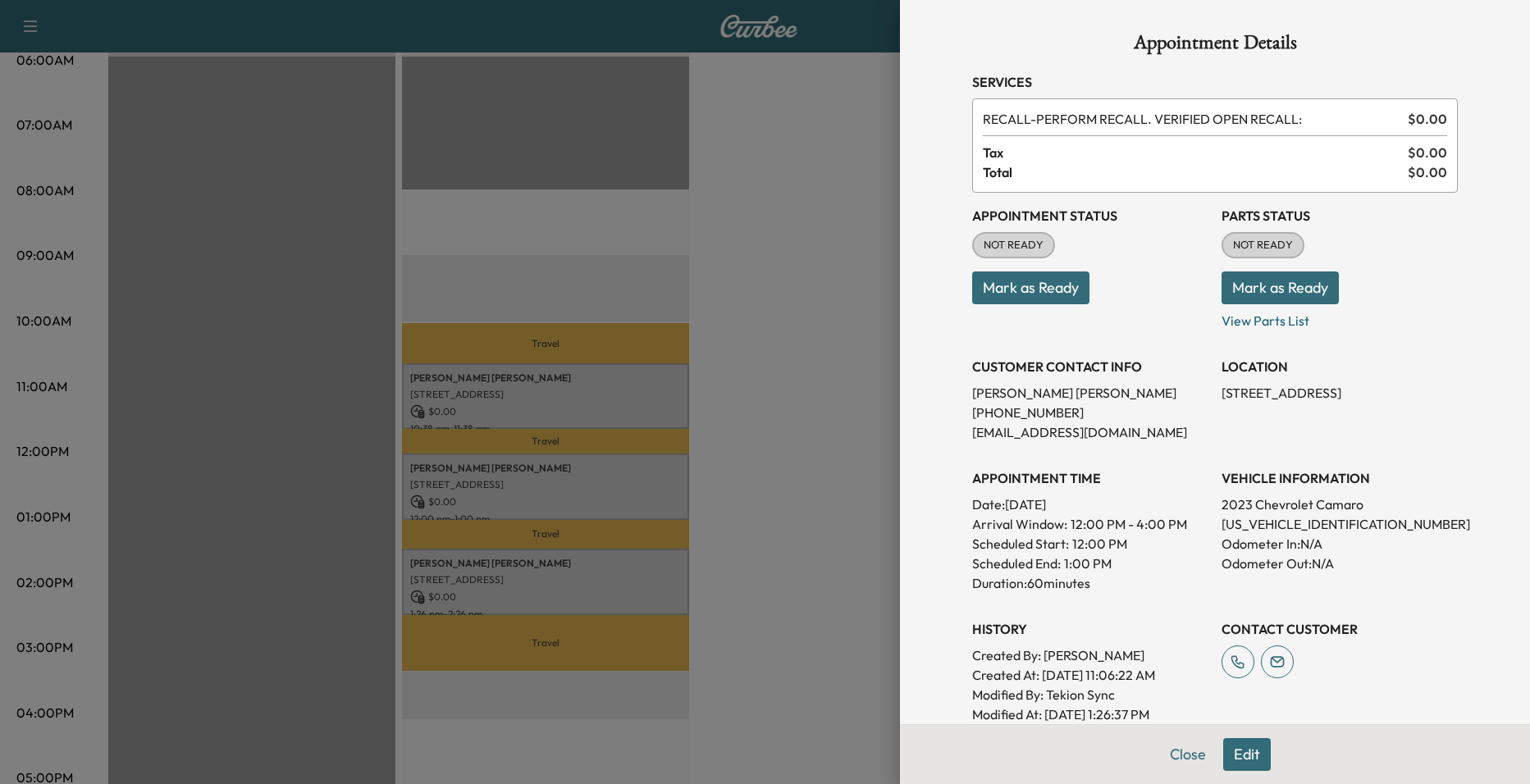
click at [627, 340] on div at bounding box center [765, 392] width 1530 height 784
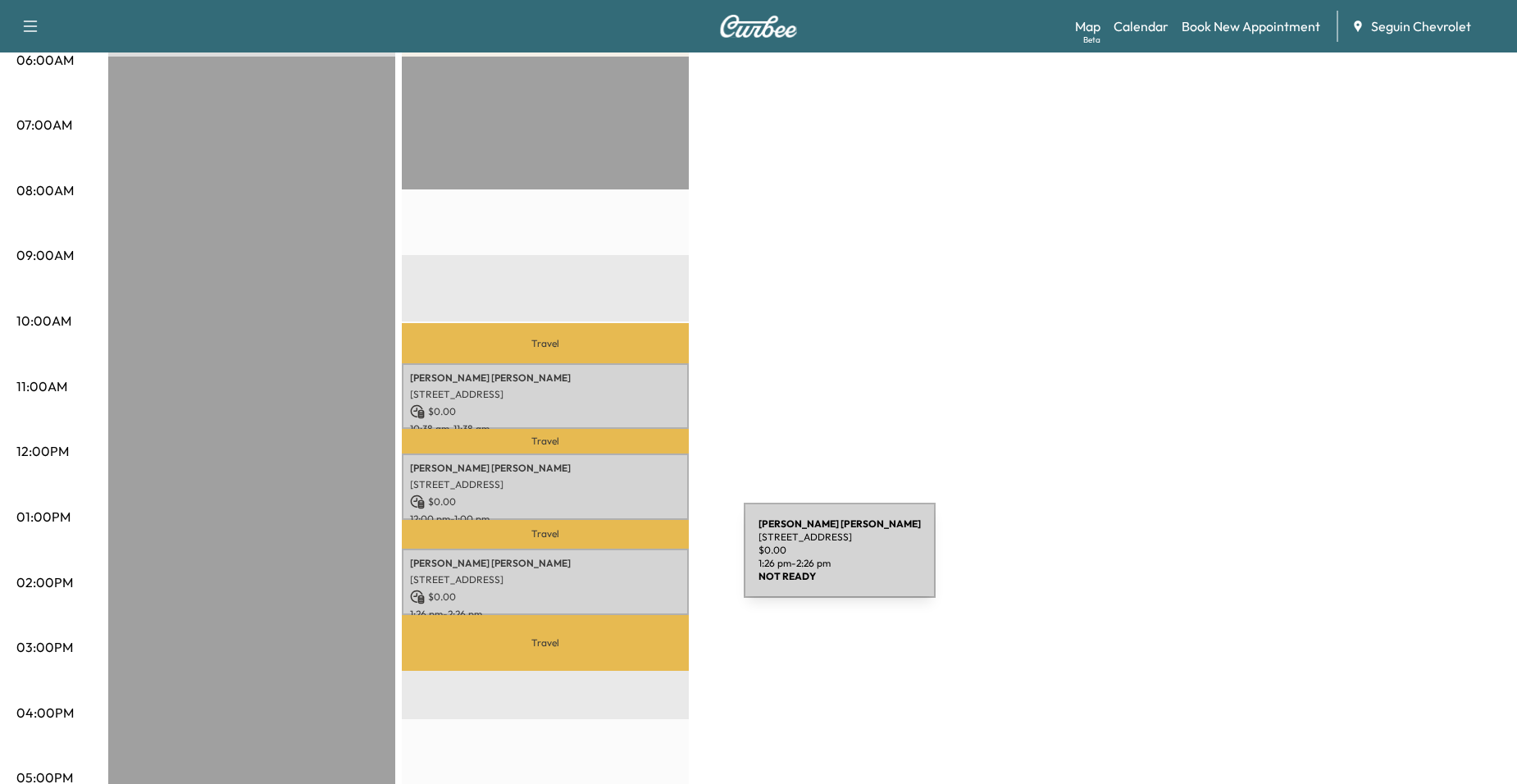
click at [621, 561] on p "Hector Caballero" at bounding box center [545, 563] width 270 height 13
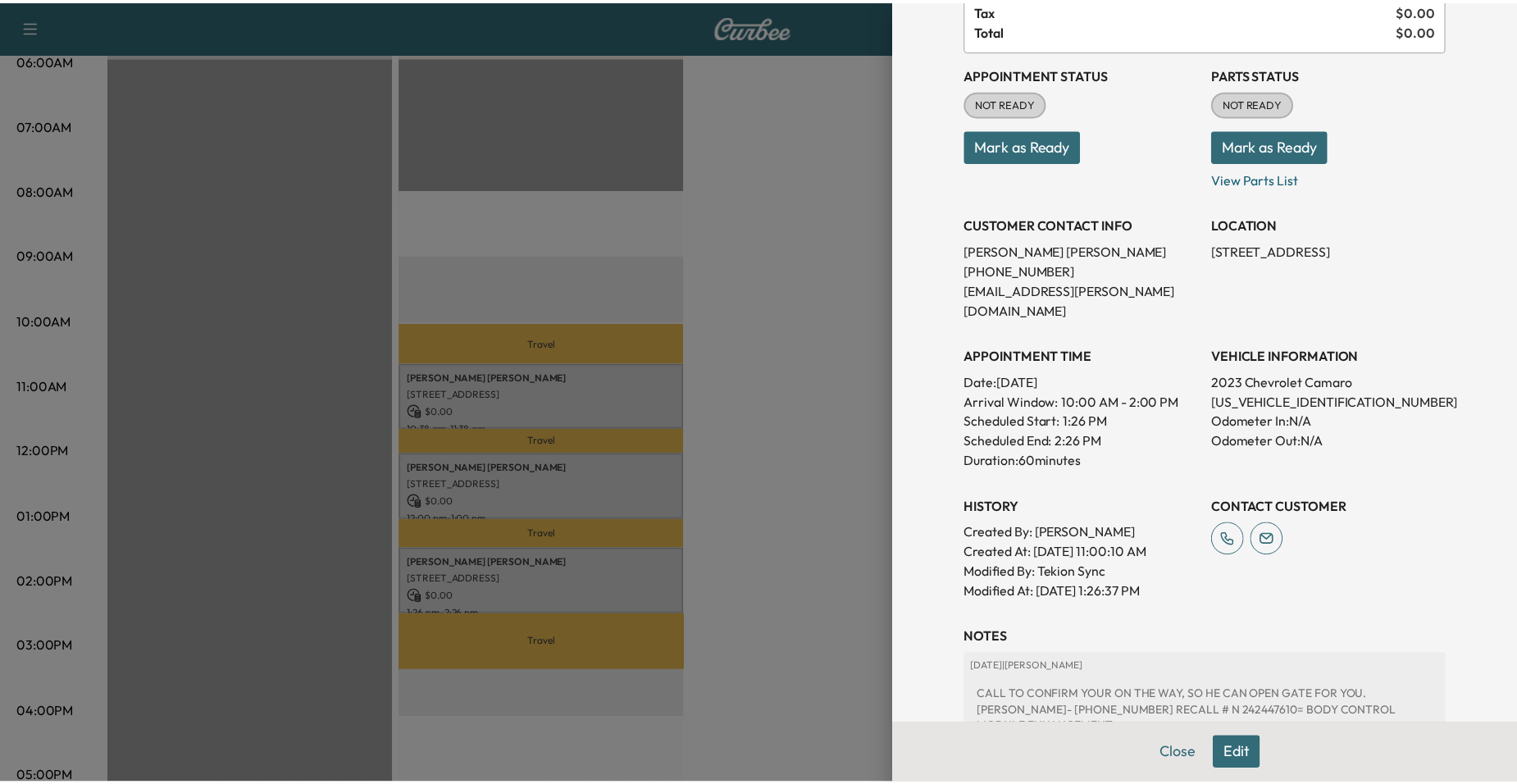
scroll to position [318, 0]
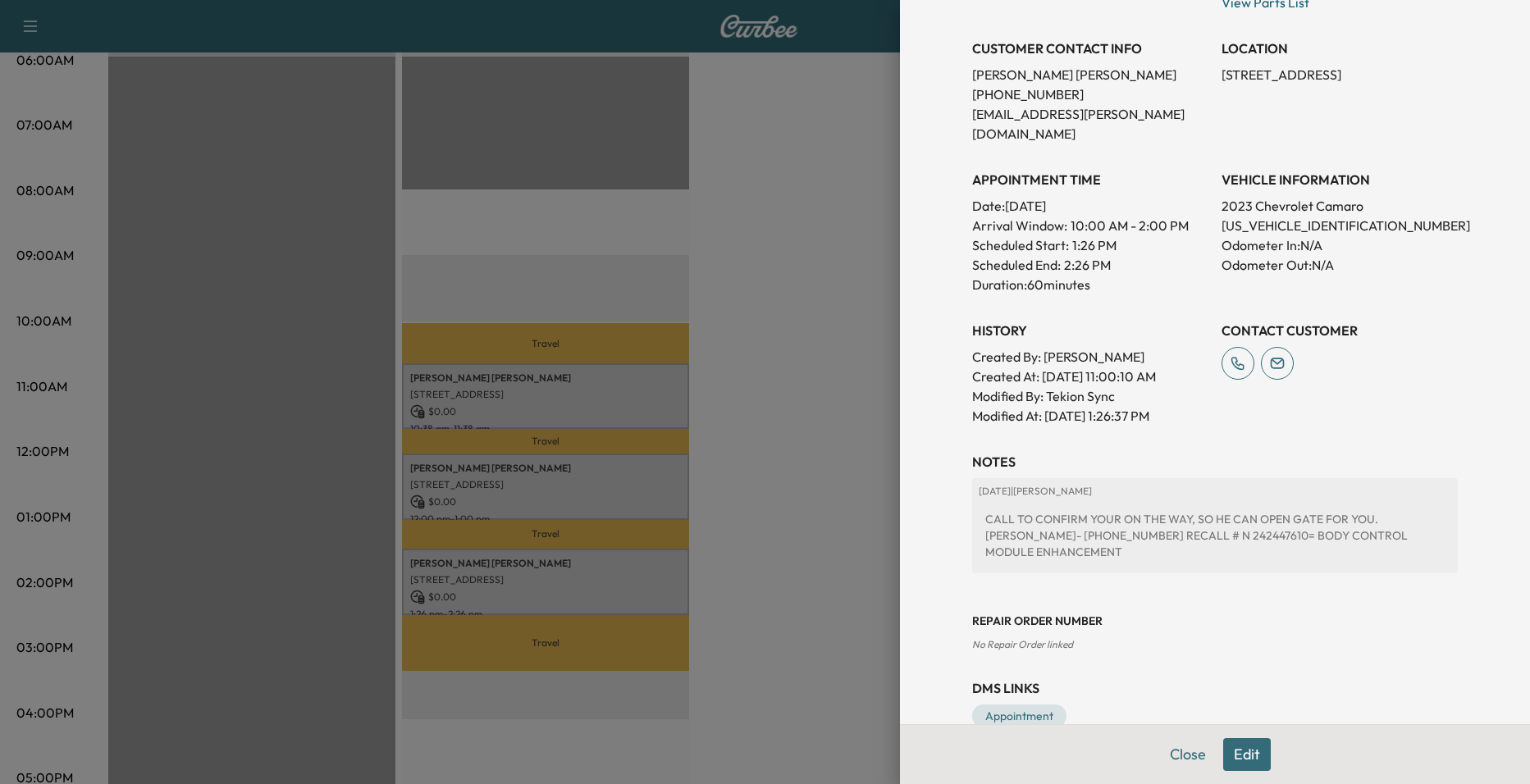
click at [823, 262] on div at bounding box center [765, 392] width 1530 height 784
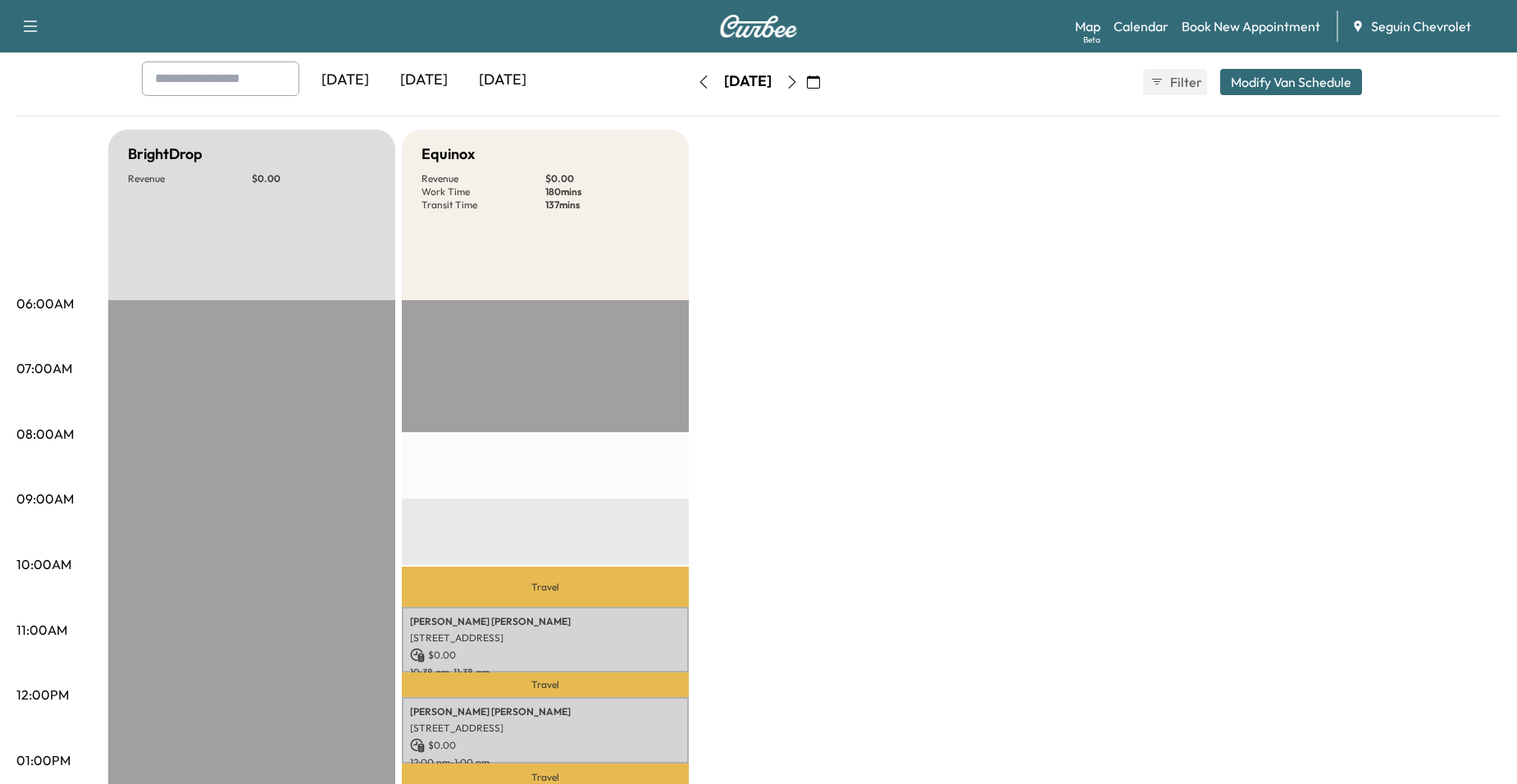
scroll to position [0, 0]
